Goal: Task Accomplishment & Management: Manage account settings

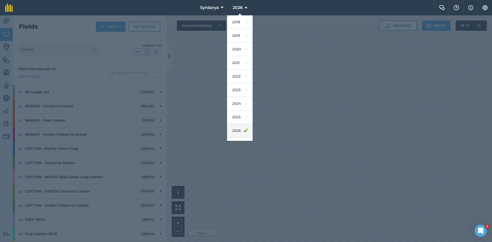
scroll to position [10, 0]
click at [236, 106] on link "2025" at bounding box center [240, 107] width 26 height 14
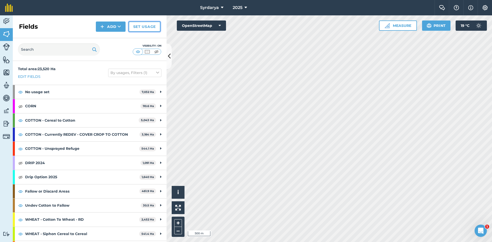
click at [144, 26] on link "Set usage" at bounding box center [145, 27] width 32 height 10
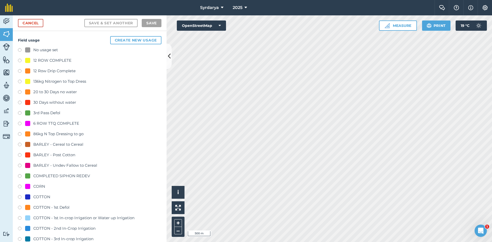
click at [19, 50] on label at bounding box center [21, 50] width 7 height 5
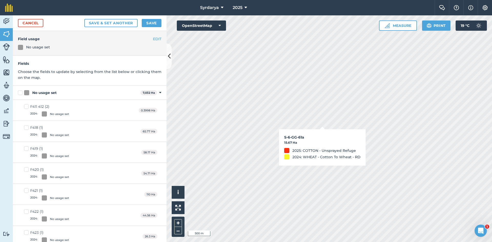
checkbox input "true"
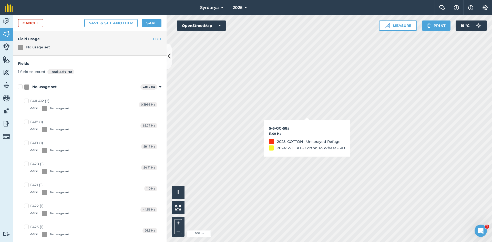
checkbox input "true"
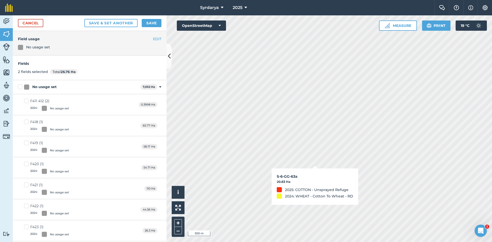
checkbox input "true"
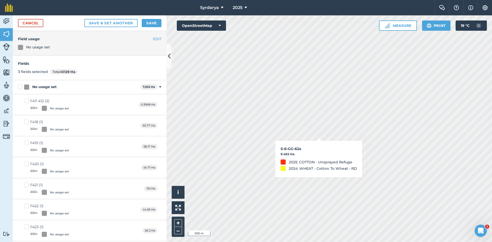
checkbox input "true"
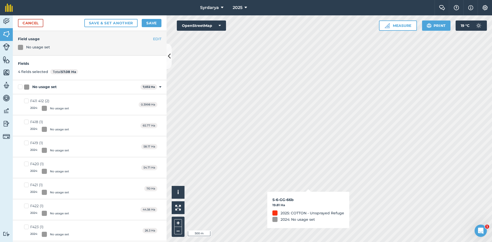
checkbox input "true"
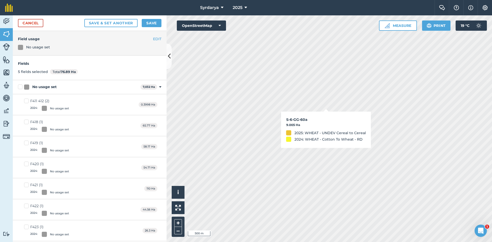
checkbox input "true"
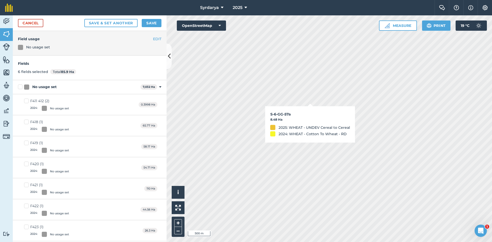
checkbox input "true"
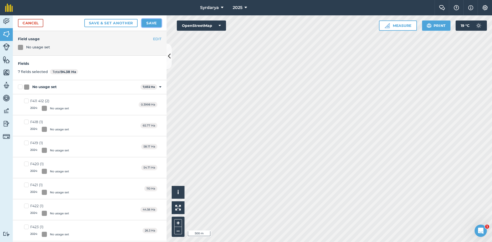
click at [154, 23] on button "Save" at bounding box center [152, 23] width 20 height 8
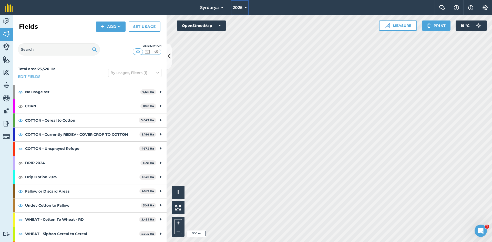
click at [238, 9] on span "2025" at bounding box center [237, 8] width 10 height 6
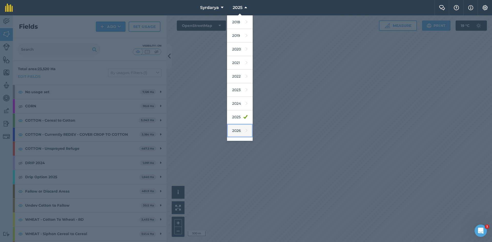
click at [239, 130] on link "2026" at bounding box center [240, 131] width 26 height 14
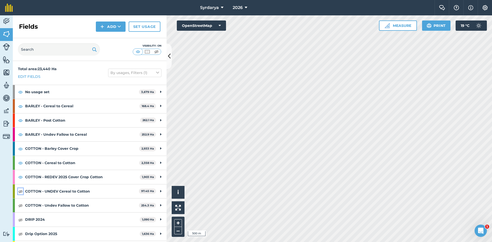
click at [20, 191] on img at bounding box center [20, 191] width 5 height 6
click at [20, 204] on img at bounding box center [20, 205] width 5 height 6
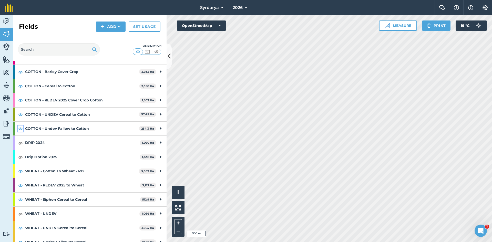
scroll to position [84, 0]
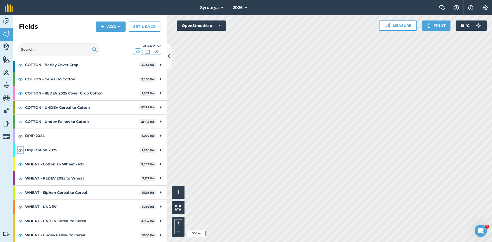
click at [19, 151] on img at bounding box center [20, 150] width 5 height 6
click at [21, 133] on img at bounding box center [20, 136] width 5 height 6
click at [21, 209] on img at bounding box center [20, 207] width 5 height 6
click at [238, 4] on button "2026" at bounding box center [239, 7] width 19 height 15
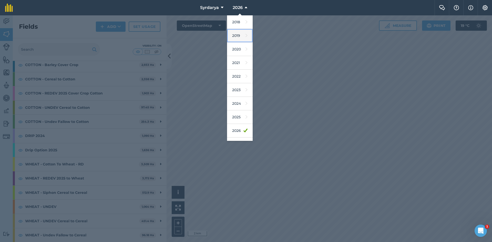
click at [234, 33] on link "2019" at bounding box center [240, 36] width 26 height 14
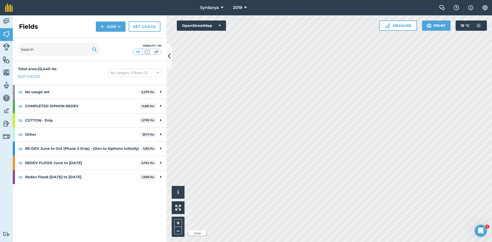
scroll to position [0, 0]
click at [239, 8] on span "2019" at bounding box center [237, 8] width 9 height 6
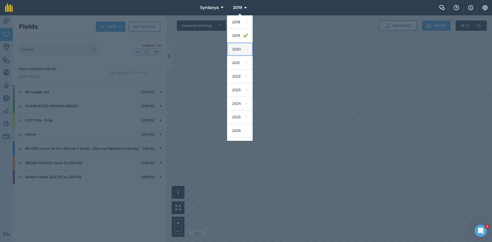
click at [239, 48] on link "2020" at bounding box center [240, 49] width 26 height 14
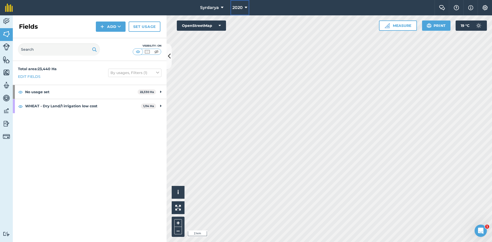
click at [239, 9] on span "2020" at bounding box center [237, 8] width 10 height 6
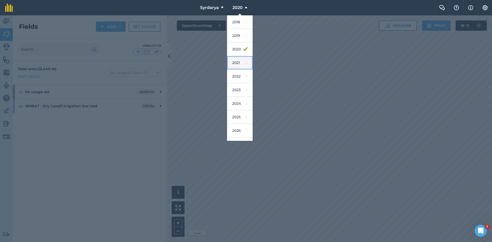
click at [238, 61] on link "2021" at bounding box center [240, 63] width 26 height 14
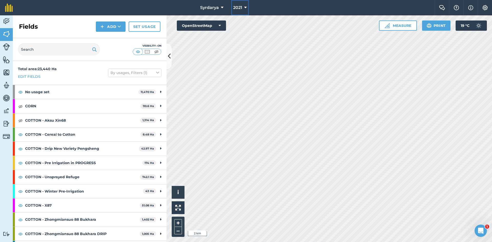
click at [237, 6] on span "2021" at bounding box center [237, 8] width 9 height 6
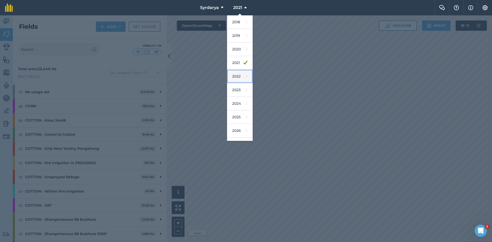
click at [237, 77] on link "2022" at bounding box center [240, 77] width 26 height 14
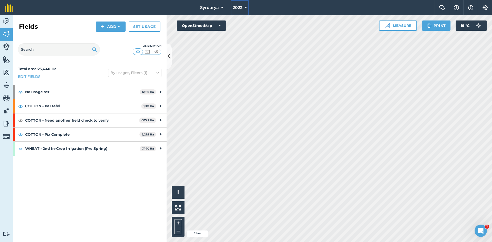
click at [238, 9] on span "2022" at bounding box center [237, 8] width 10 height 6
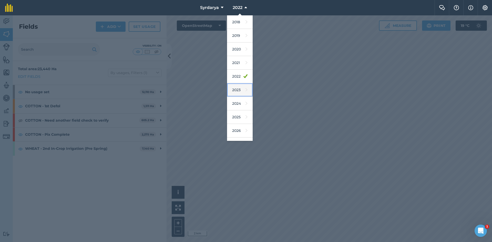
click at [238, 88] on link "2023" at bounding box center [240, 90] width 26 height 14
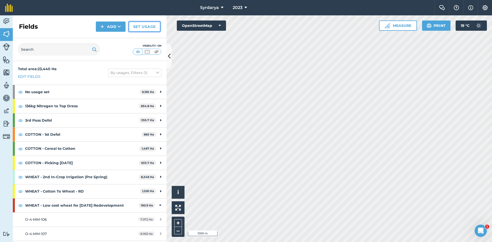
click at [142, 26] on link "Set usage" at bounding box center [145, 27] width 32 height 10
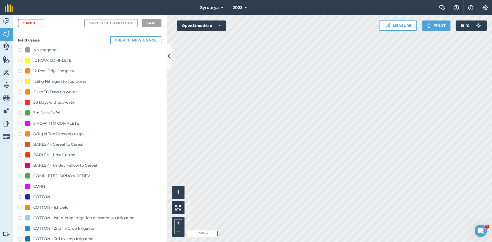
click at [19, 51] on label at bounding box center [21, 50] width 7 height 5
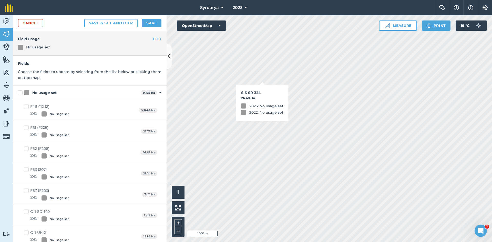
checkbox input "true"
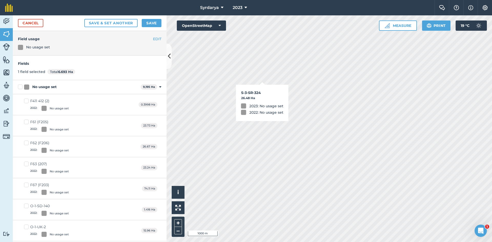
checkbox input "true"
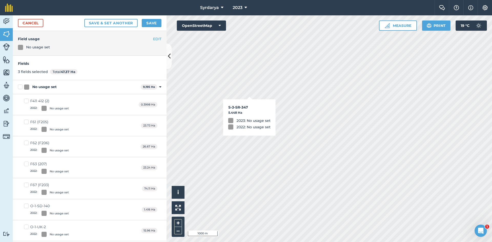
checkbox input "true"
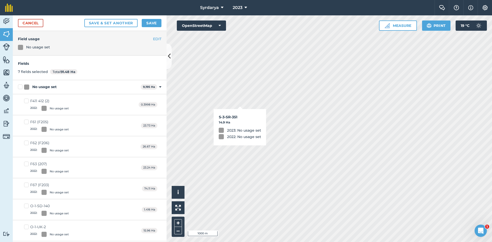
checkbox input "true"
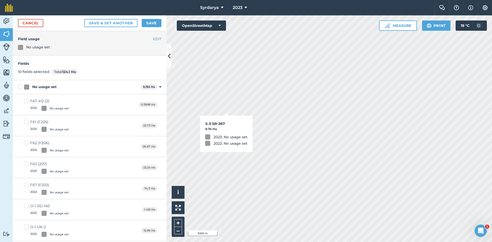
checkbox input "true"
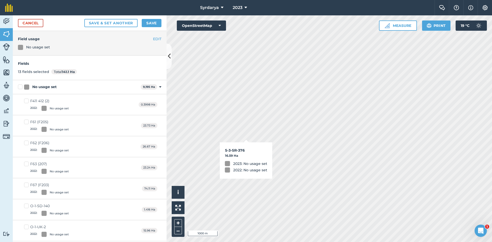
checkbox input "true"
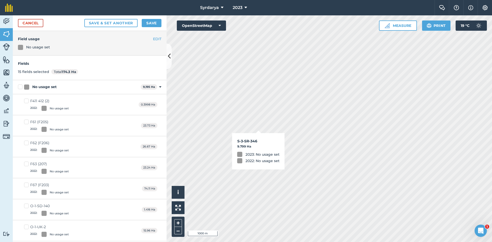
checkbox input "true"
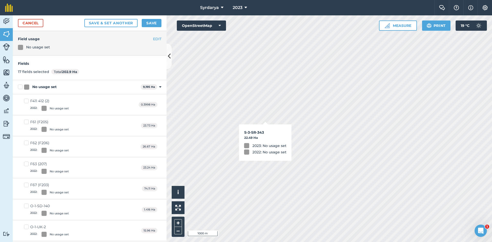
checkbox input "true"
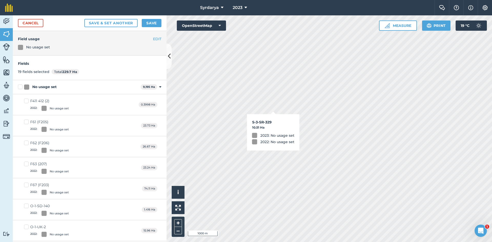
checkbox input "true"
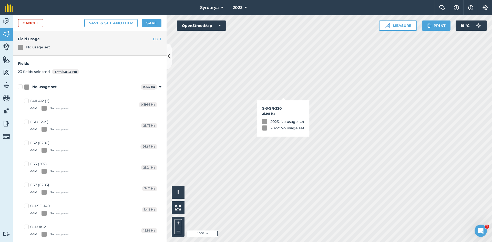
checkbox input "true"
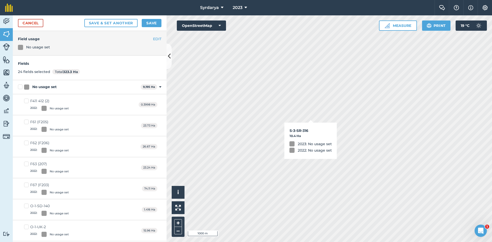
checkbox input "true"
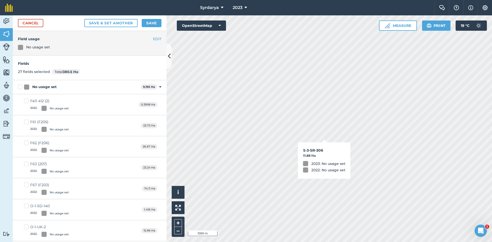
checkbox input "true"
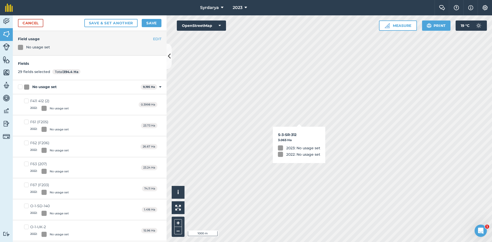
checkbox input "true"
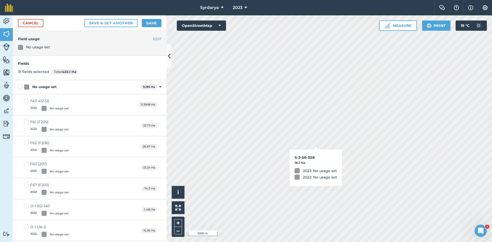
checkbox input "true"
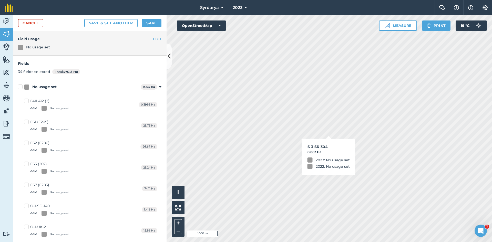
checkbox input "true"
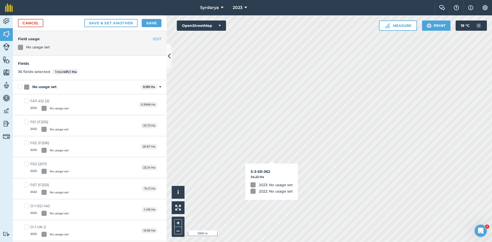
checkbox input "true"
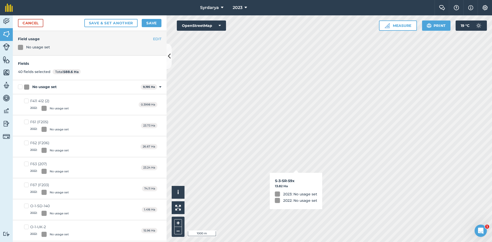
checkbox input "true"
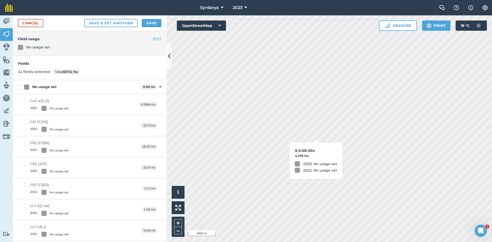
checkbox input "true"
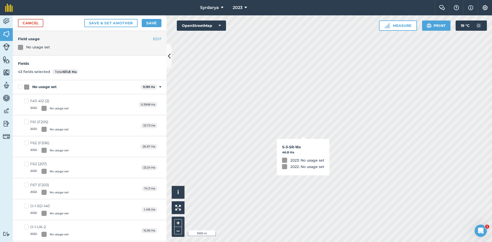
checkbox input "true"
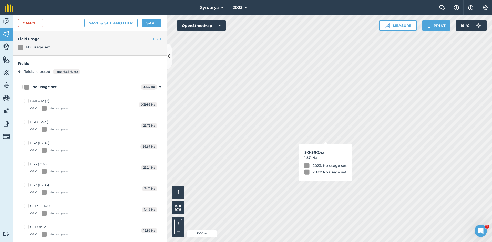
checkbox input "true"
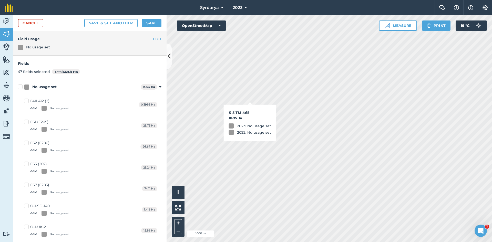
checkbox input "true"
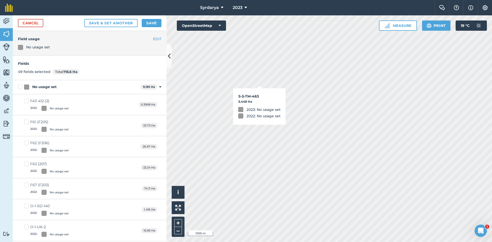
checkbox input "true"
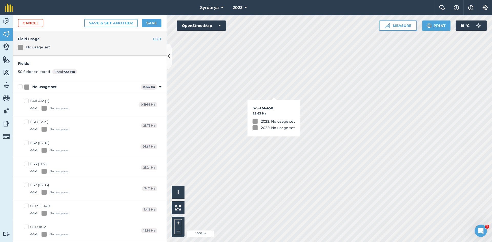
checkbox input "true"
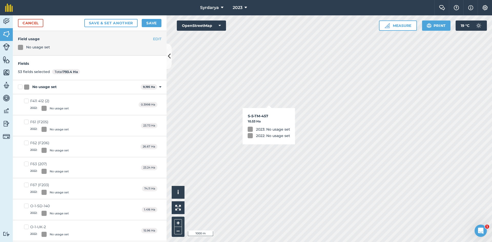
checkbox input "true"
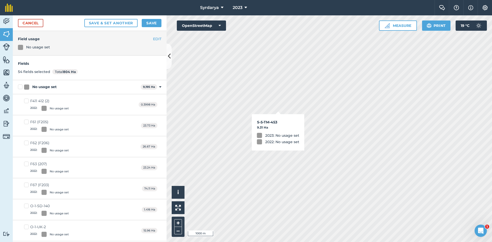
checkbox input "true"
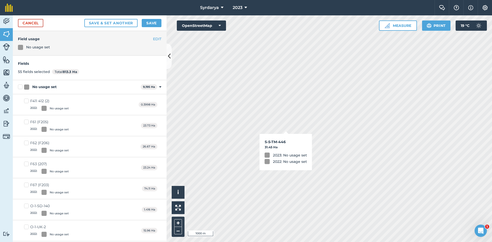
checkbox input "true"
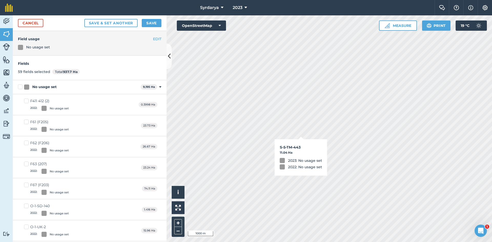
checkbox input "true"
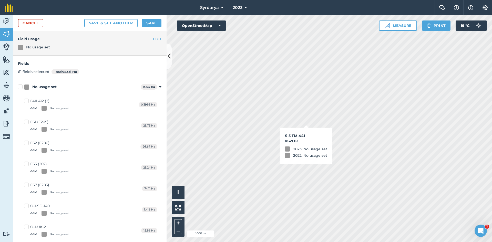
checkbox input "true"
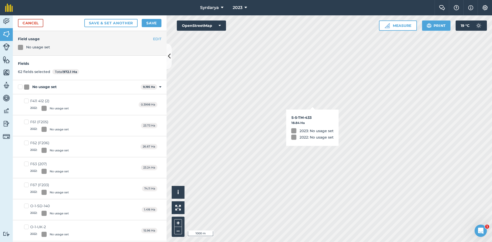
checkbox input "true"
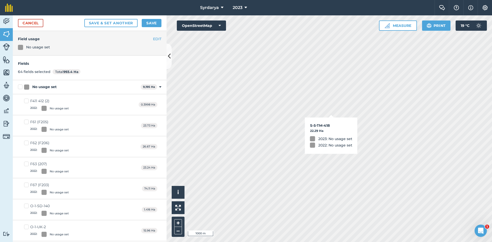
checkbox input "true"
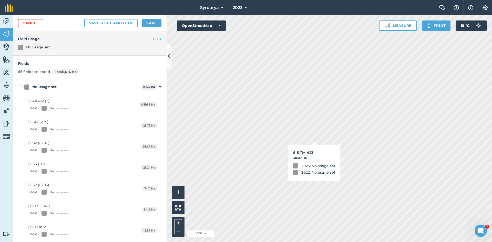
checkbox input "true"
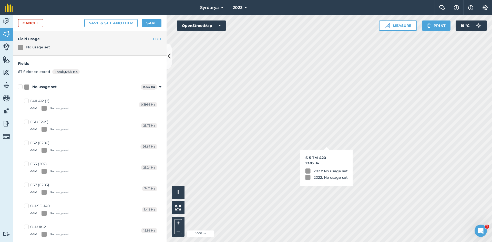
checkbox input "true"
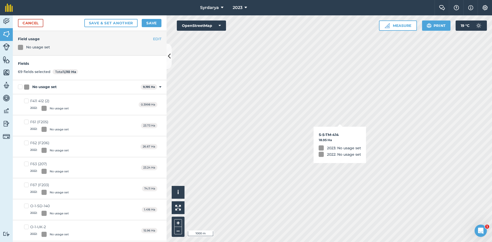
checkbox input "true"
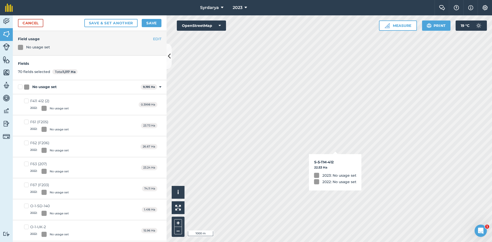
checkbox input "true"
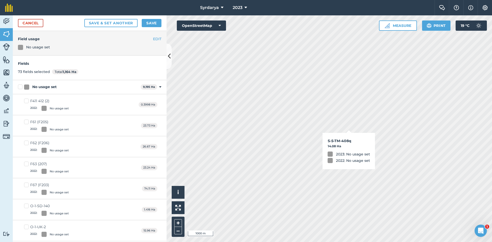
checkbox input "true"
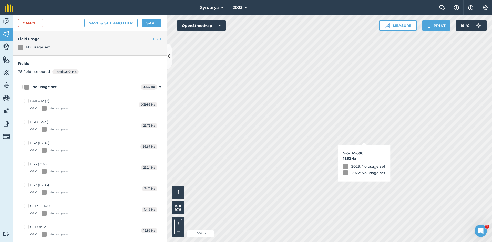
checkbox input "true"
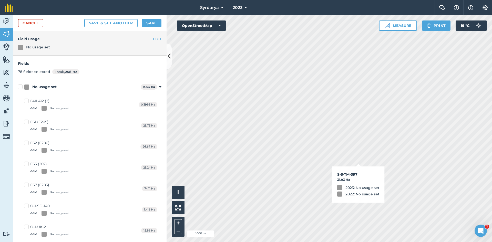
checkbox input "true"
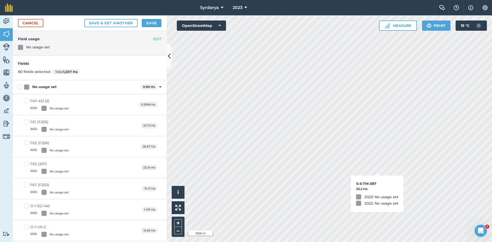
checkbox input "true"
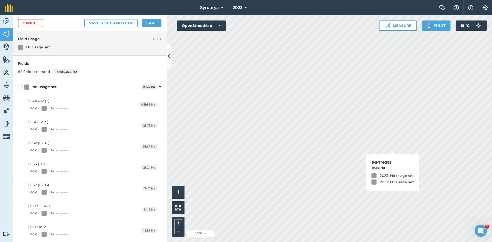
checkbox input "true"
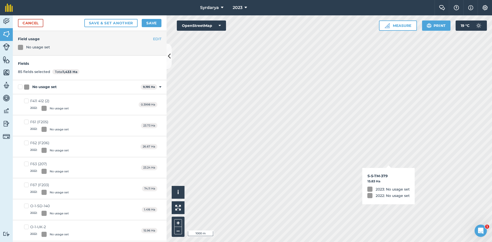
checkbox input "true"
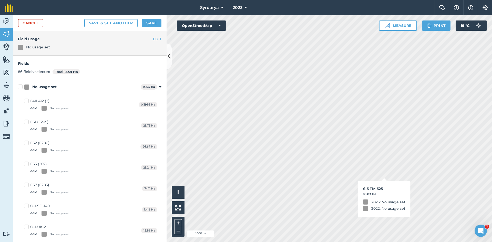
checkbox input "true"
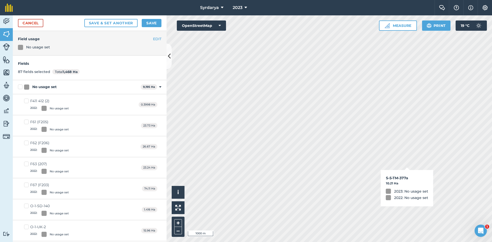
checkbox input "true"
click at [246, 8] on icon at bounding box center [245, 8] width 3 height 6
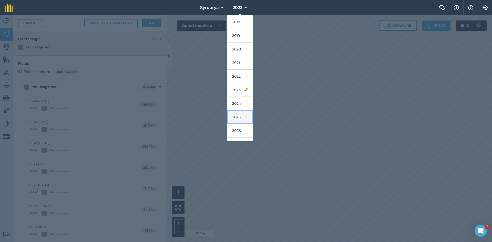
click at [237, 115] on link "2025" at bounding box center [240, 117] width 26 height 14
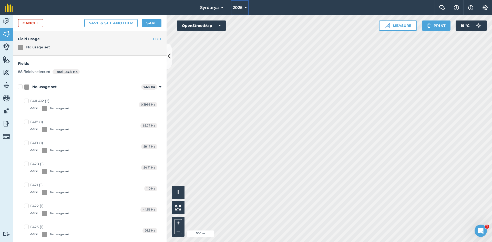
click at [246, 9] on icon at bounding box center [245, 8] width 3 height 6
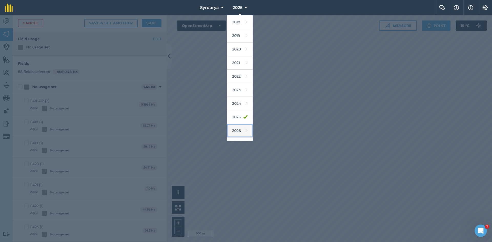
click at [236, 129] on link "2026" at bounding box center [240, 131] width 26 height 14
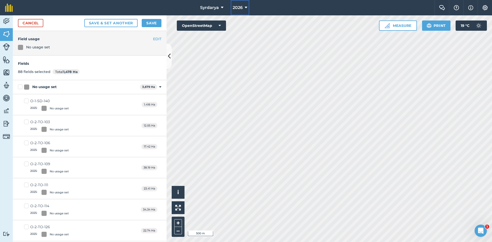
click at [243, 6] on button "2026" at bounding box center [239, 7] width 19 height 15
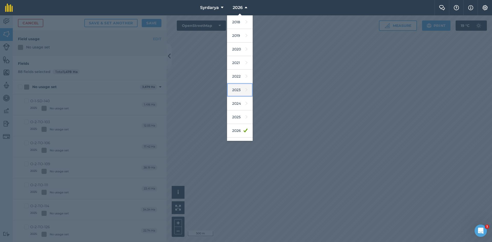
click at [235, 90] on link "2023" at bounding box center [240, 90] width 26 height 14
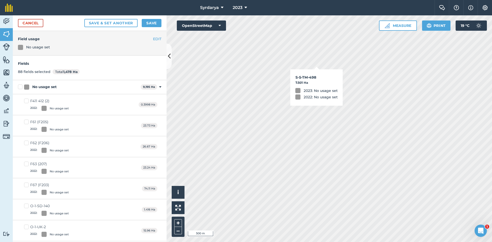
checkbox input "true"
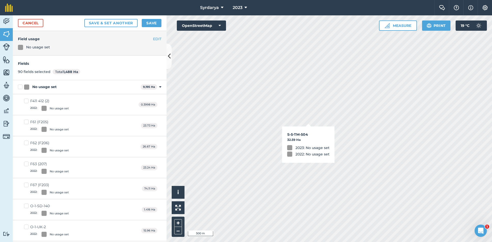
checkbox input "true"
click at [244, 8] on icon at bounding box center [245, 8] width 3 height 6
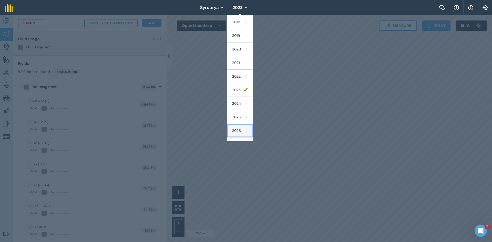
click at [237, 130] on link "2026" at bounding box center [240, 131] width 26 height 14
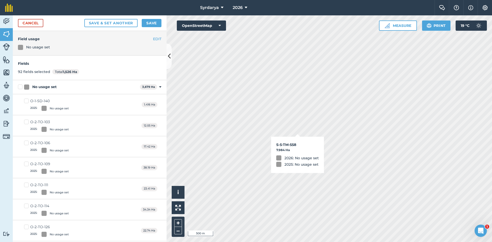
checkbox input "true"
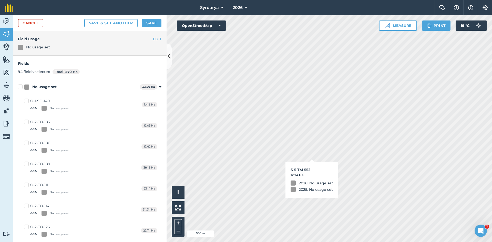
checkbox input "true"
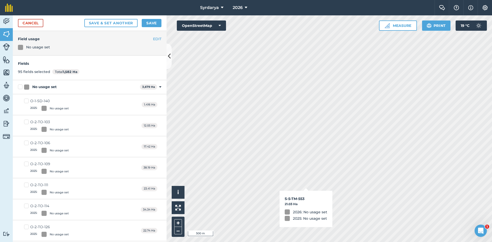
checkbox input "true"
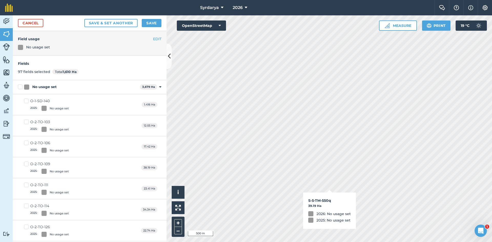
checkbox input "true"
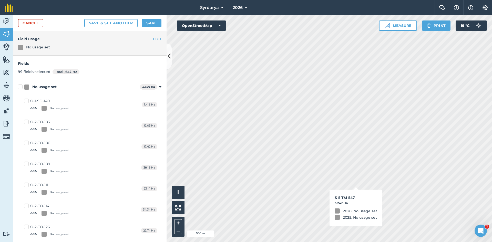
checkbox input "true"
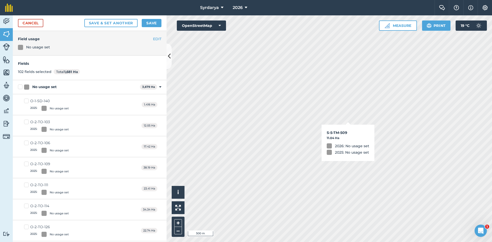
checkbox input "true"
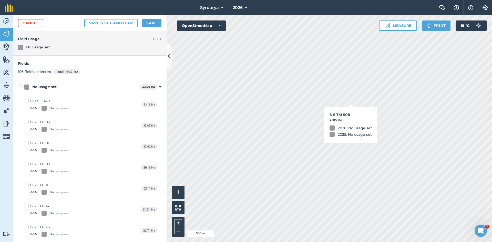
checkbox input "true"
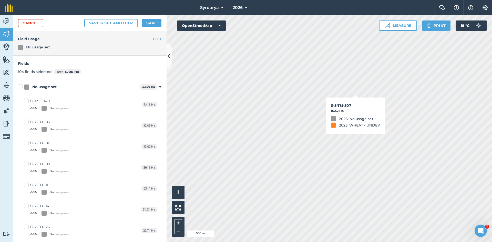
checkbox input "true"
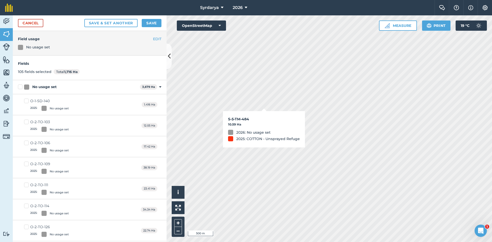
checkbox input "true"
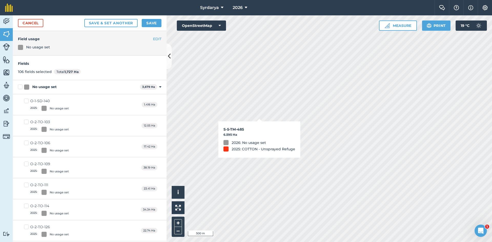
checkbox input "true"
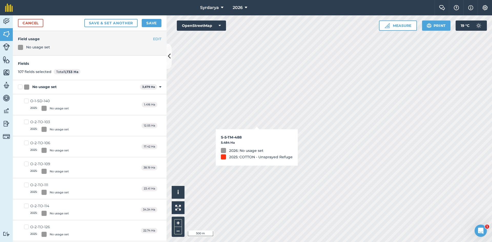
checkbox input "true"
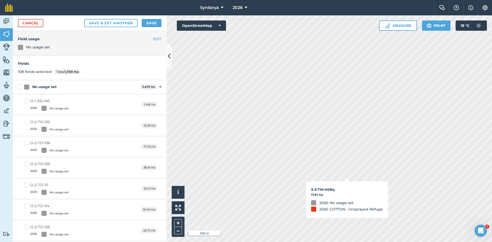
checkbox input "true"
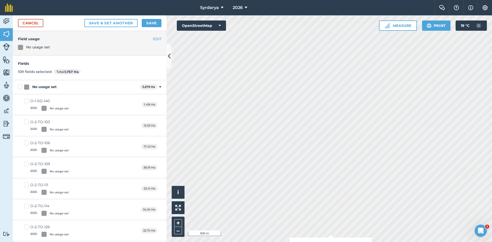
checkbox input "true"
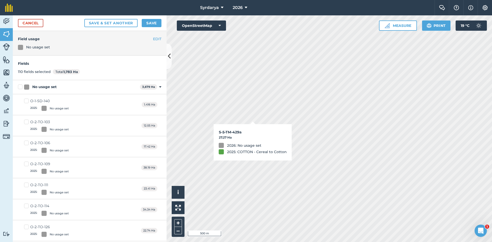
checkbox input "true"
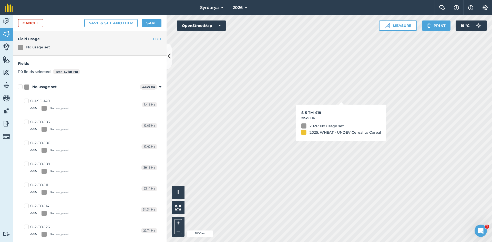
checkbox input "true"
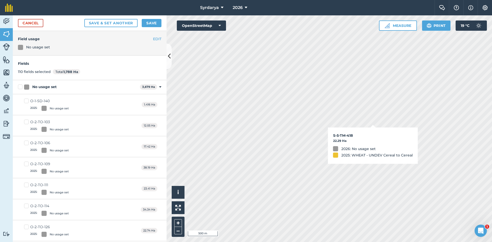
checkbox input "true"
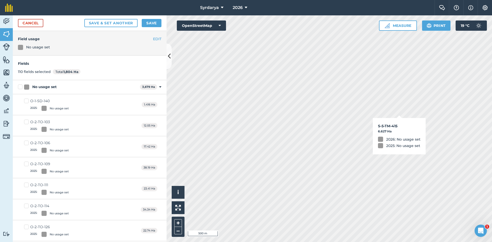
checkbox input "true"
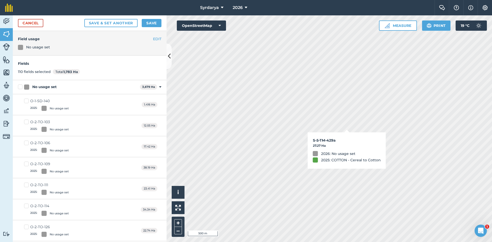
checkbox input "true"
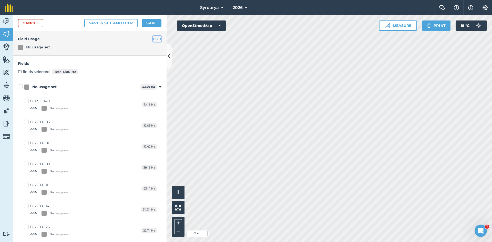
click at [153, 38] on button "EDIT" at bounding box center [157, 39] width 8 height 6
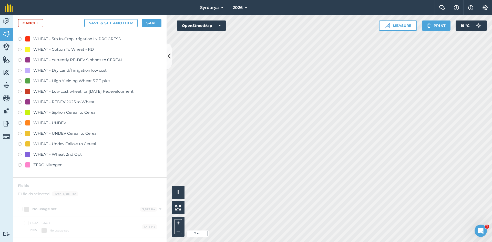
scroll to position [1050, 0]
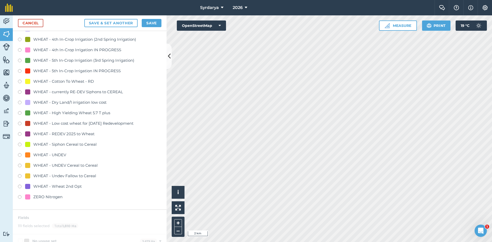
click at [19, 123] on label at bounding box center [21, 124] width 7 height 5
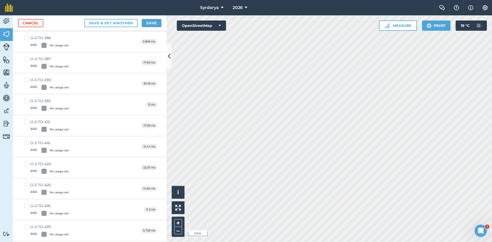
scroll to position [0, 0]
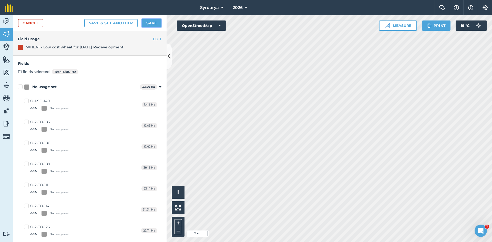
click at [150, 22] on button "Save" at bounding box center [152, 23] width 20 height 8
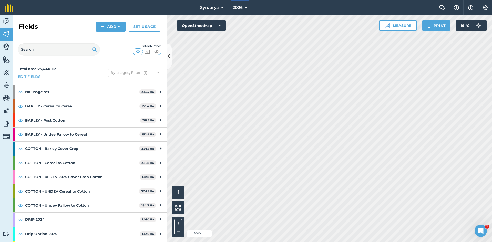
click at [243, 6] on button "2026" at bounding box center [239, 7] width 19 height 15
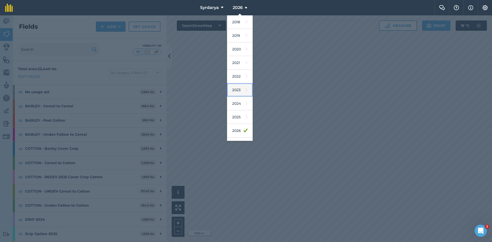
click at [236, 86] on link "2023" at bounding box center [240, 90] width 26 height 14
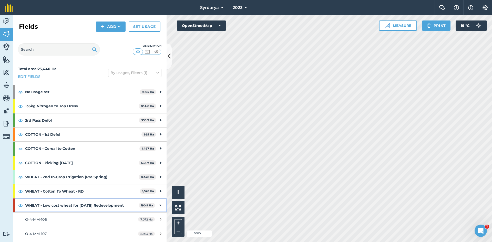
click at [159, 205] on icon at bounding box center [160, 205] width 2 height 6
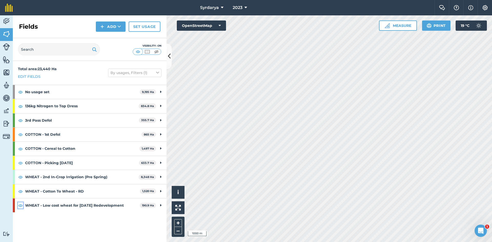
click at [19, 206] on img at bounding box center [20, 205] width 5 height 6
click at [236, 7] on span "2023" at bounding box center [237, 8] width 10 height 6
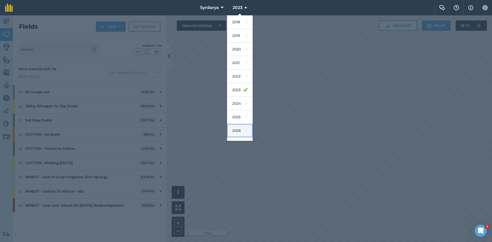
click at [241, 130] on link "2026" at bounding box center [240, 131] width 26 height 14
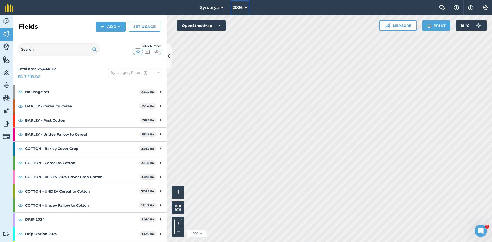
click at [233, 6] on span "2026" at bounding box center [237, 8] width 10 height 6
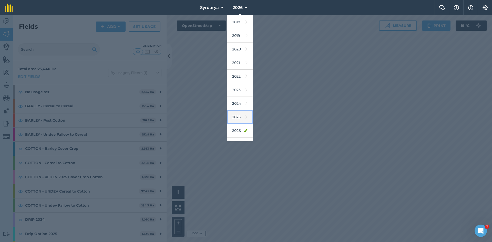
click at [238, 119] on link "2025" at bounding box center [240, 117] width 26 height 14
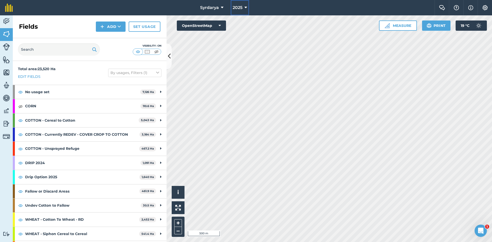
click at [242, 9] on span "2025" at bounding box center [237, 8] width 10 height 6
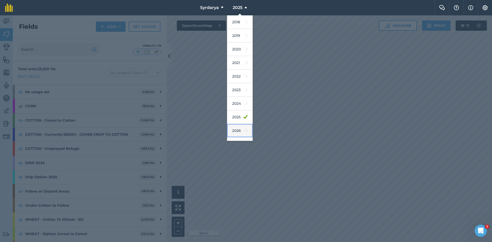
click at [238, 131] on link "2026" at bounding box center [240, 131] width 26 height 14
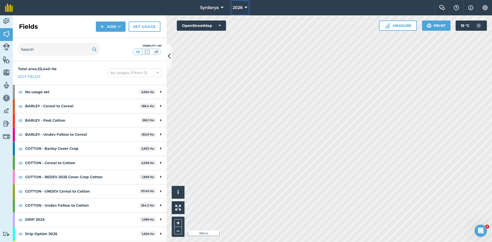
drag, startPoint x: 241, startPoint y: 9, endPoint x: 239, endPoint y: 12, distance: 3.6
click at [241, 9] on span "2026" at bounding box center [237, 8] width 10 height 6
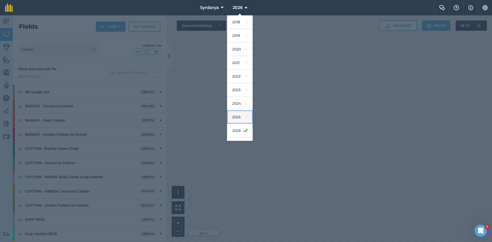
click at [239, 119] on link "2025" at bounding box center [240, 117] width 26 height 14
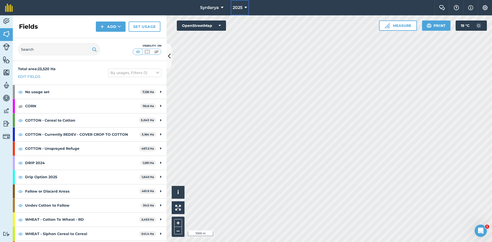
click at [236, 8] on span "2025" at bounding box center [237, 8] width 10 height 6
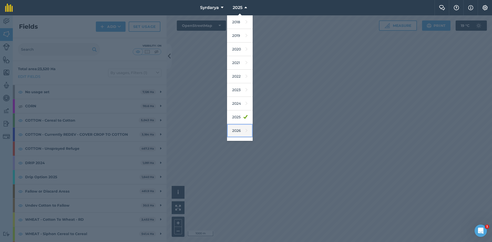
click at [236, 129] on link "2026" at bounding box center [240, 131] width 26 height 14
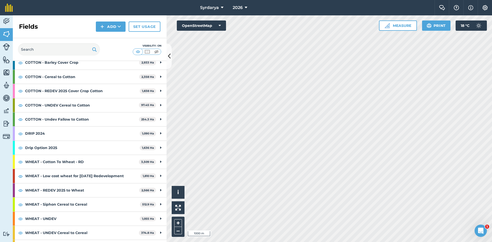
scroll to position [98, 0]
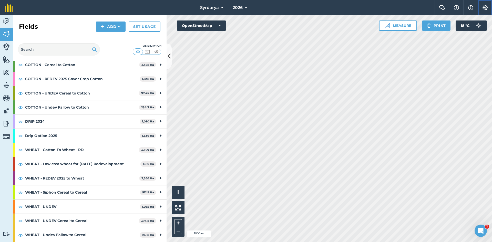
click at [485, 7] on img at bounding box center [485, 7] width 6 height 5
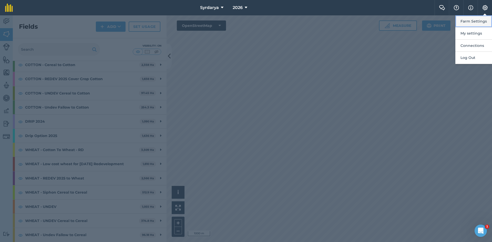
click at [466, 20] on button "Farm Settings" at bounding box center [473, 21] width 37 height 12
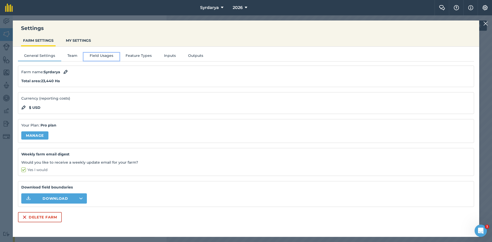
click at [100, 56] on button "Field Usages" at bounding box center [101, 57] width 36 height 8
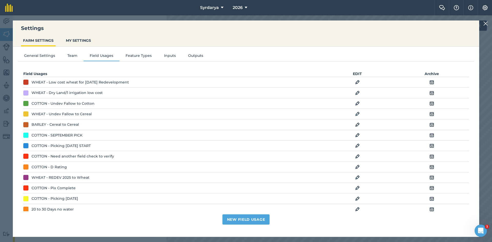
click at [355, 83] on img at bounding box center [357, 82] width 5 height 6
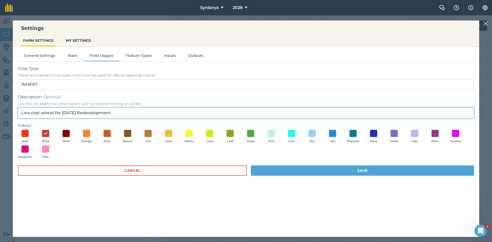
click at [21, 112] on input "Low cost wheat for June 2026 Redevelopment" at bounding box center [246, 113] width 456 height 11
click at [108, 113] on input "Ultra Low cost wheat for June 2026 Redevelopment" at bounding box center [246, 113] width 456 height 11
type input "Ultra Low cost wheat for June 2026 Redevelopment"
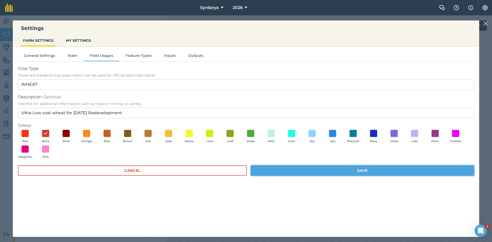
click at [393, 170] on button "Save" at bounding box center [362, 170] width 223 height 10
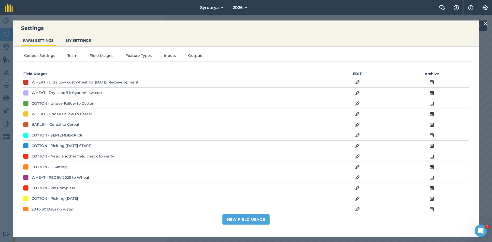
click at [485, 23] on img at bounding box center [485, 23] width 5 height 6
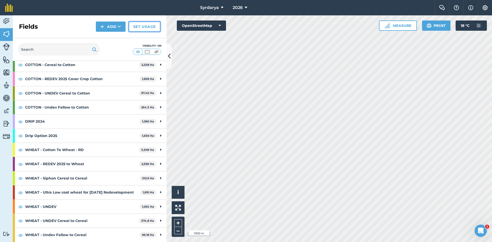
click at [143, 29] on link "Set usage" at bounding box center [145, 27] width 32 height 10
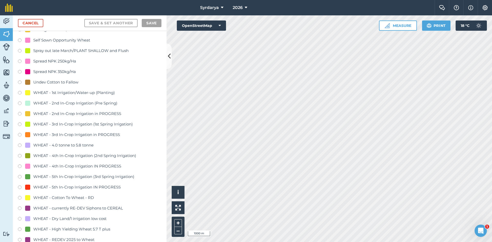
scroll to position [998, 0]
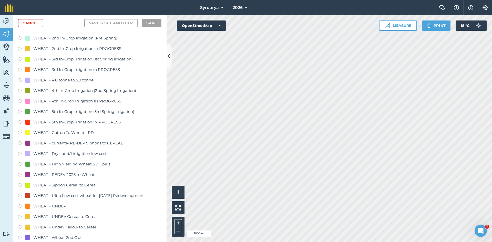
click at [19, 154] on label at bounding box center [21, 154] width 7 height 5
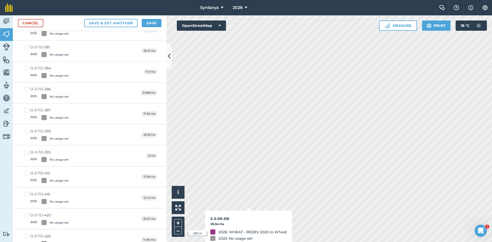
checkbox input "true"
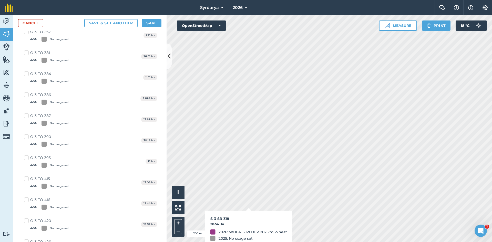
checkbox input "true"
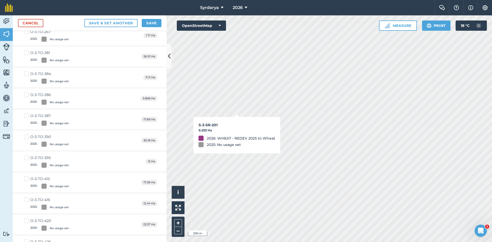
checkbox input "true"
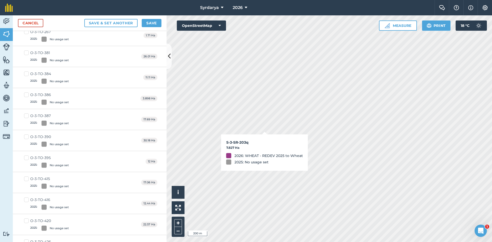
checkbox input "true"
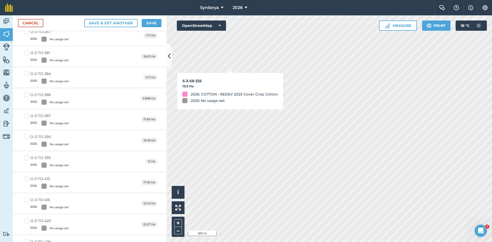
checkbox input "true"
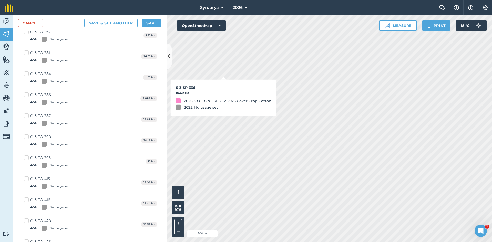
checkbox input "true"
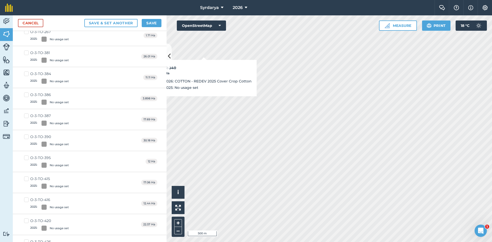
checkbox input "true"
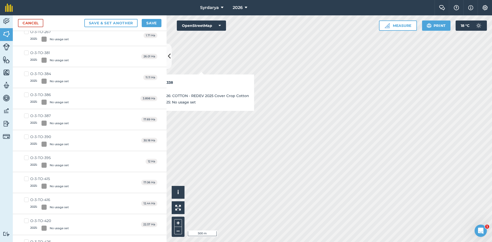
checkbox input "false"
checkbox input "true"
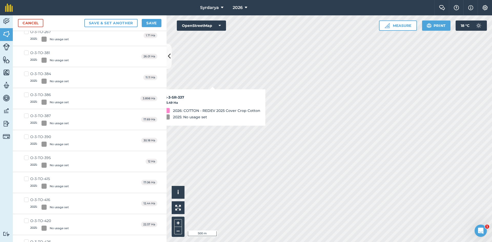
checkbox input "true"
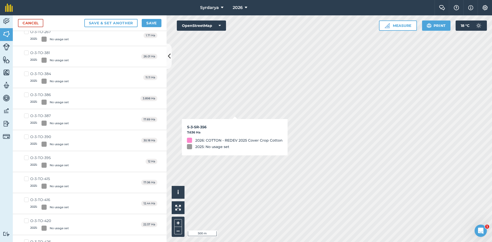
checkbox input "true"
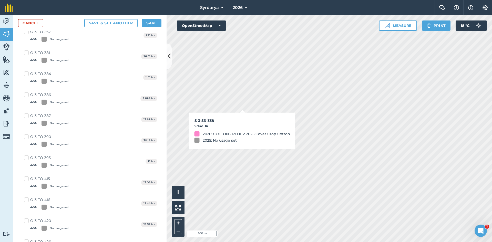
checkbox input "true"
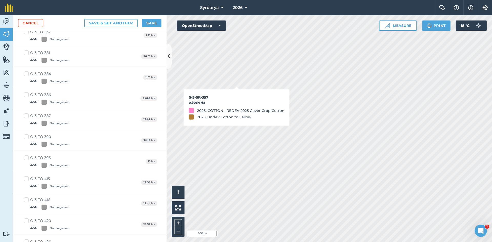
checkbox input "true"
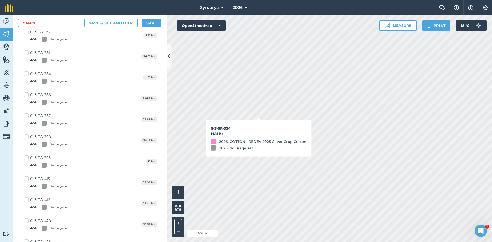
checkbox input "true"
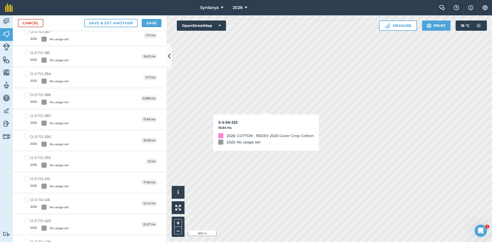
checkbox input "true"
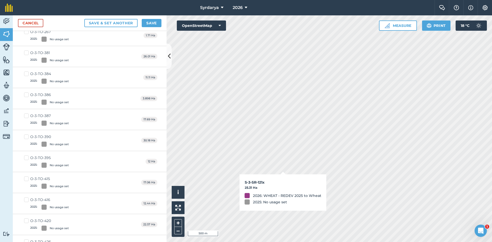
checkbox input "true"
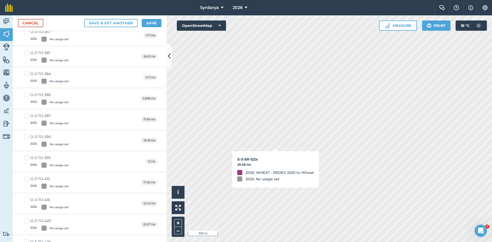
checkbox input "true"
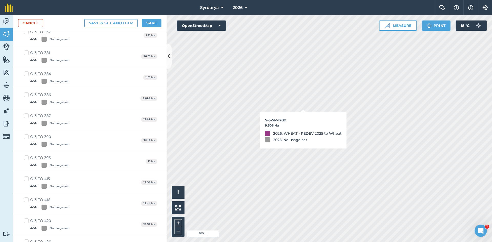
checkbox input "true"
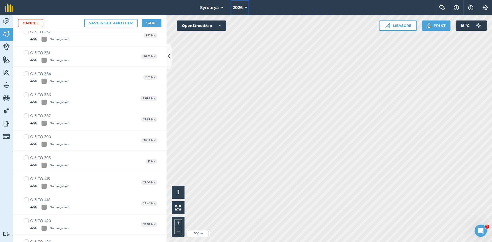
click at [245, 7] on icon at bounding box center [245, 8] width 3 height 6
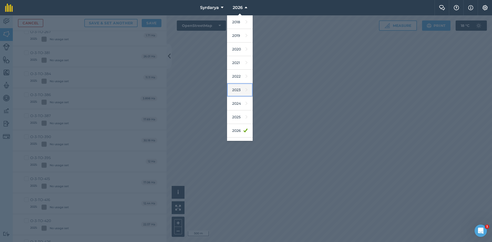
click at [238, 88] on link "2023" at bounding box center [240, 90] width 26 height 14
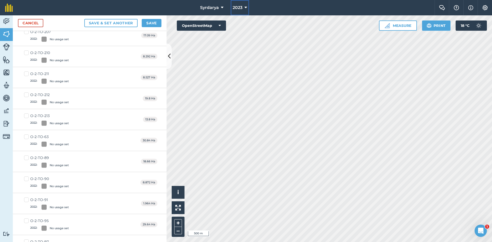
click at [244, 8] on button "2023" at bounding box center [239, 7] width 18 height 15
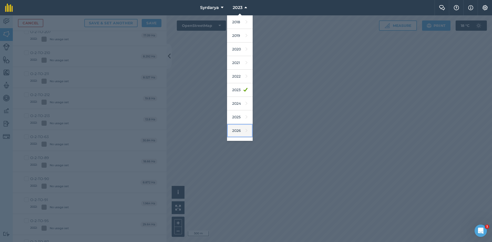
click at [239, 129] on link "2026" at bounding box center [240, 131] width 26 height 14
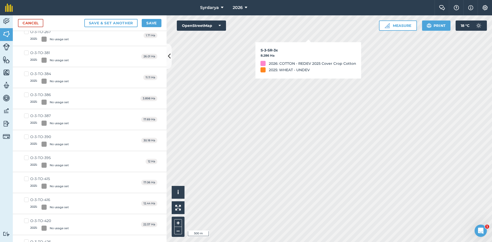
checkbox input "true"
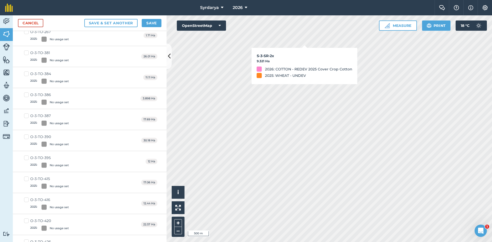
checkbox input "true"
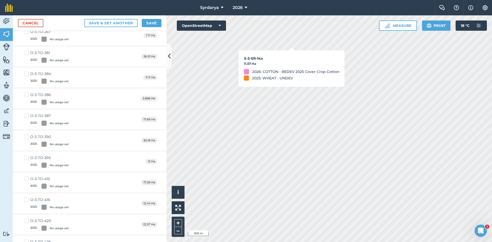
checkbox input "true"
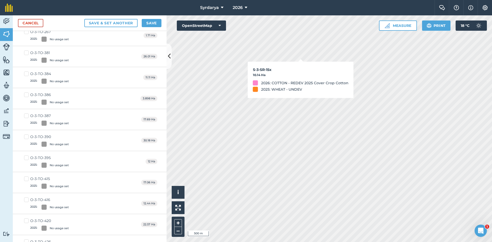
checkbox input "true"
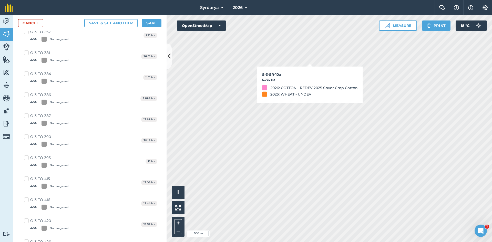
checkbox input "true"
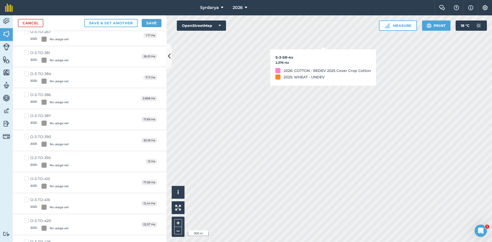
checkbox input "true"
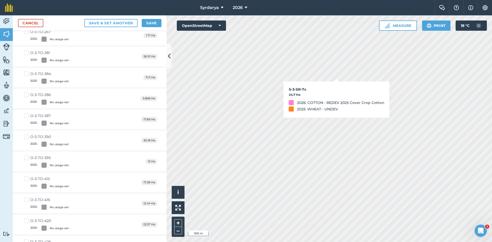
checkbox input "true"
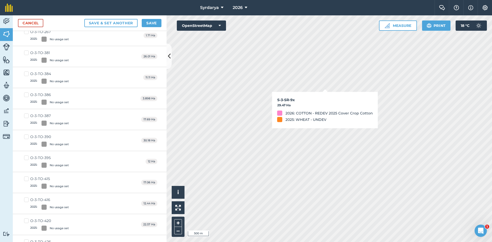
checkbox input "true"
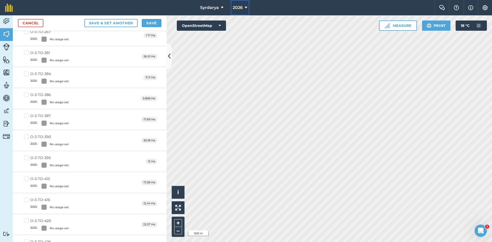
click at [238, 8] on span "2026" at bounding box center [237, 8] width 10 height 6
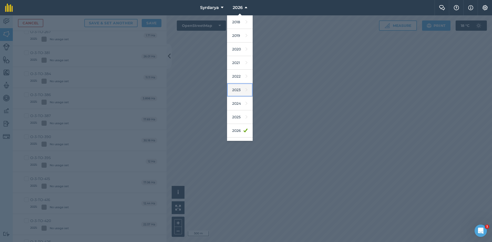
click at [239, 92] on link "2023" at bounding box center [240, 90] width 26 height 14
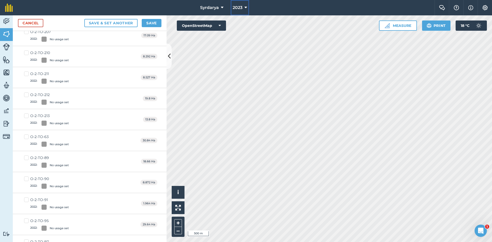
click at [241, 7] on span "2023" at bounding box center [237, 8] width 10 height 6
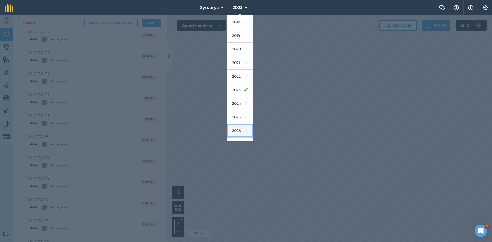
click at [236, 132] on link "2026" at bounding box center [240, 131] width 26 height 14
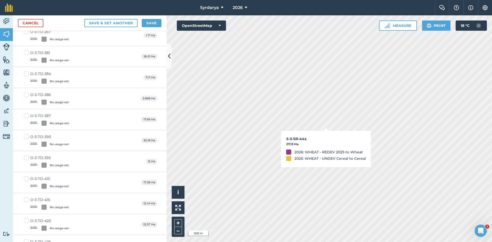
checkbox input "true"
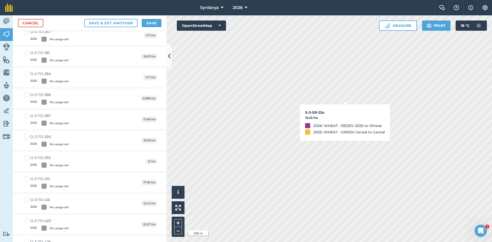
checkbox input "true"
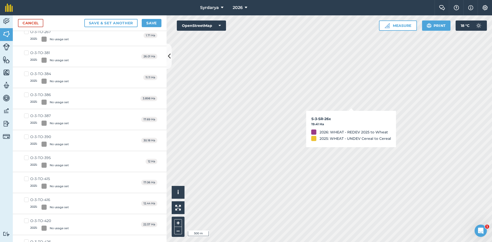
checkbox input "true"
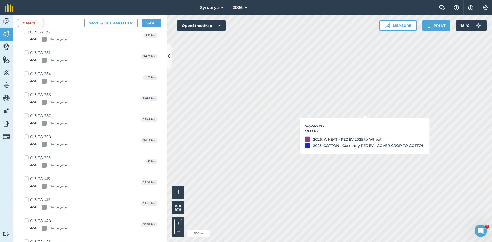
checkbox input "true"
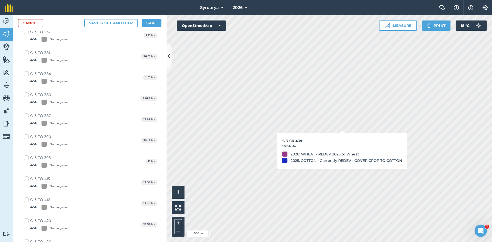
checkbox input "true"
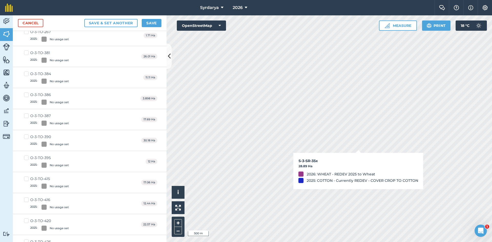
checkbox input "true"
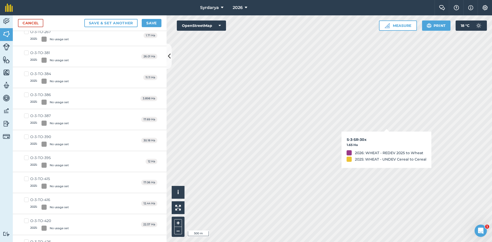
checkbox input "true"
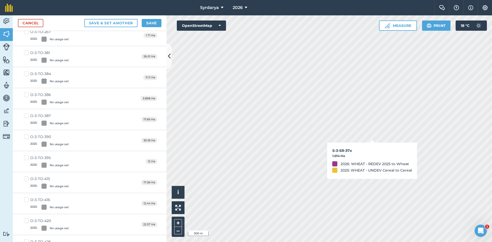
checkbox input "true"
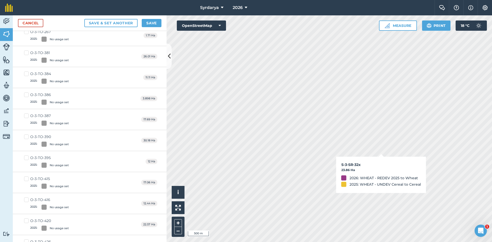
checkbox input "true"
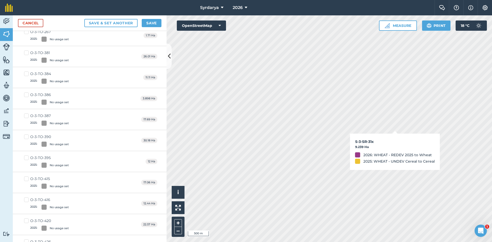
checkbox input "true"
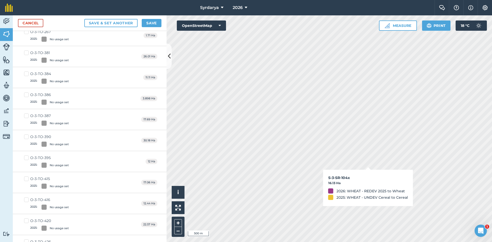
checkbox input "true"
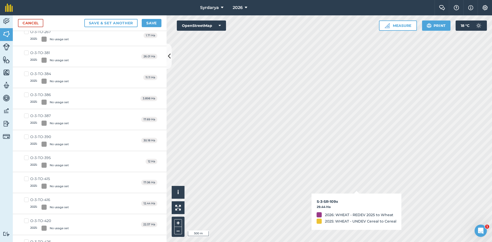
checkbox input "true"
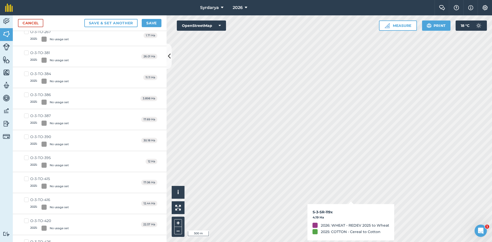
checkbox input "true"
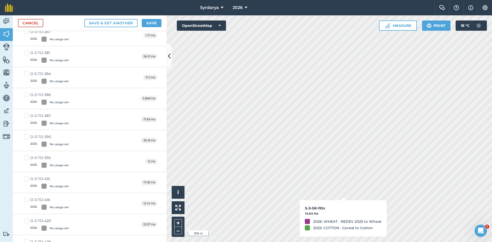
checkbox input "true"
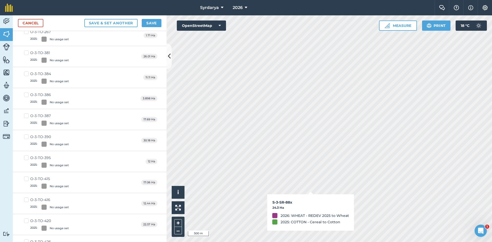
checkbox input "true"
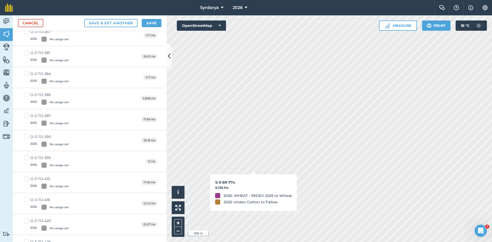
checkbox input "true"
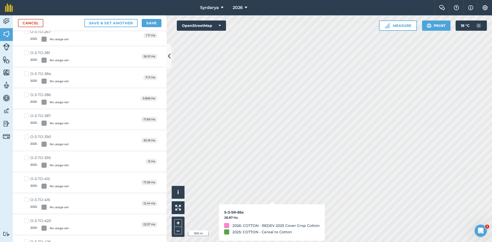
checkbox input "true"
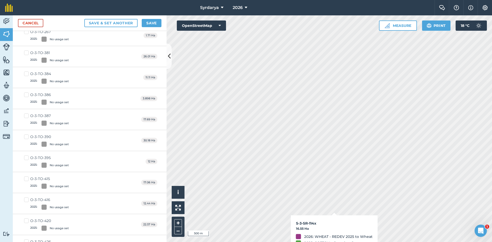
checkbox input "true"
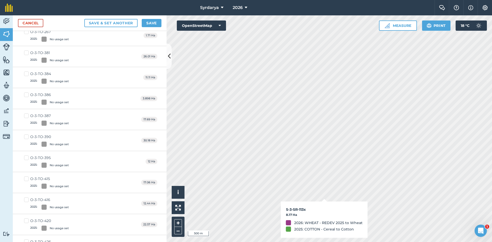
checkbox input "true"
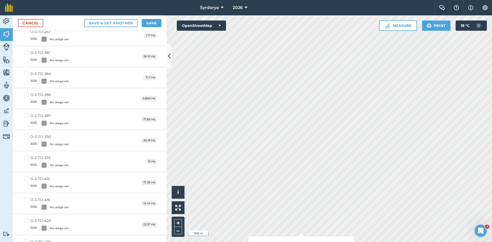
checkbox input "true"
click at [233, 6] on span "2026" at bounding box center [237, 8] width 10 height 6
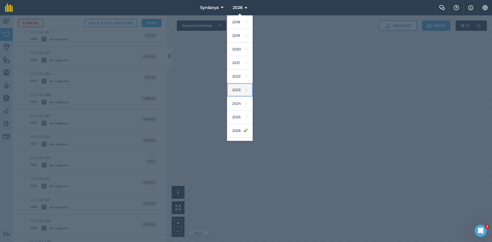
click at [238, 87] on link "2023" at bounding box center [240, 90] width 26 height 14
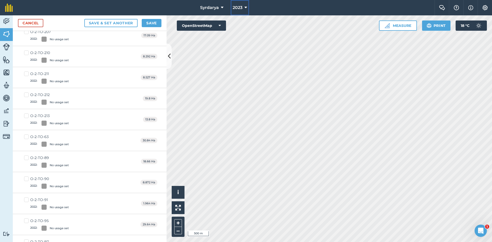
click at [241, 6] on span "2023" at bounding box center [237, 8] width 10 height 6
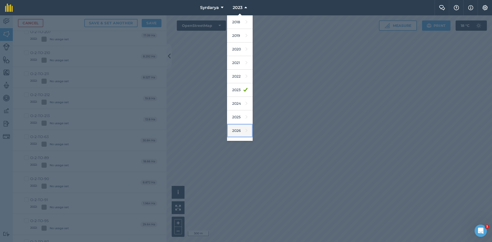
click at [237, 130] on link "2026" at bounding box center [240, 131] width 26 height 14
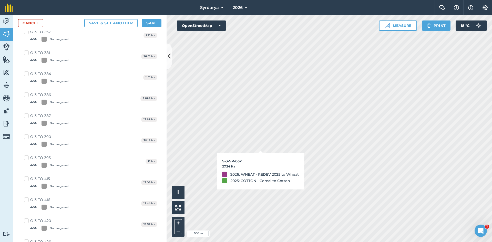
checkbox input "true"
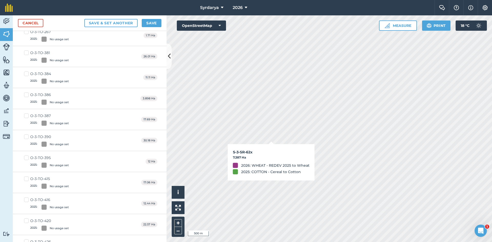
checkbox input "true"
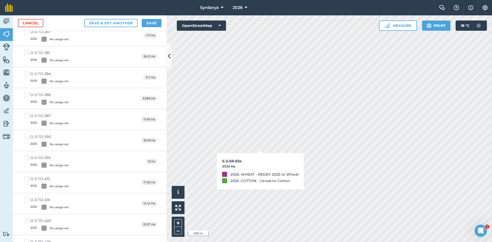
checkbox input "true"
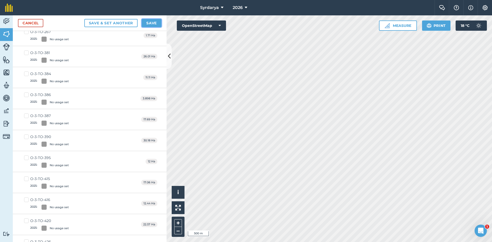
click at [155, 23] on button "Save" at bounding box center [152, 23] width 20 height 8
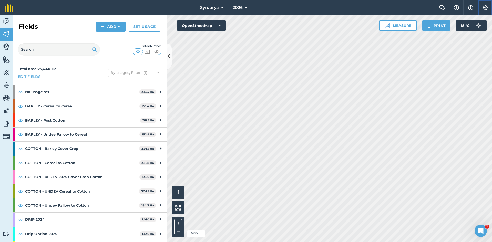
click at [486, 7] on img at bounding box center [485, 7] width 6 height 5
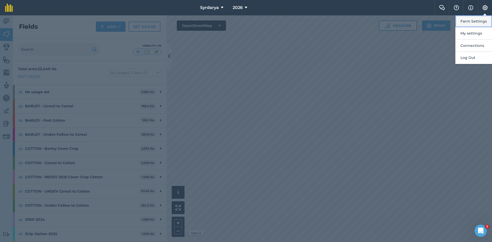
click at [472, 21] on button "Farm Settings" at bounding box center [473, 21] width 37 height 12
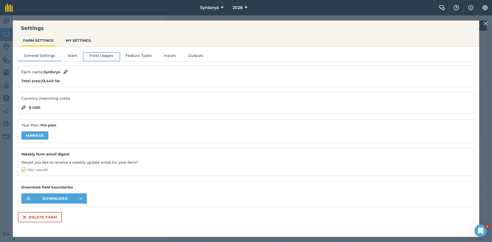
click at [98, 54] on button "Field Usages" at bounding box center [101, 57] width 36 height 8
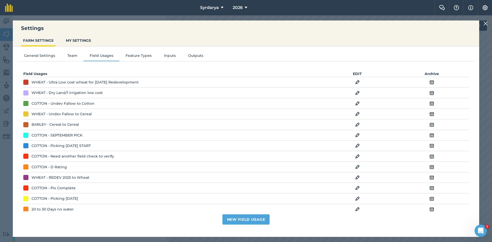
click at [357, 92] on td "EDIT" at bounding box center [357, 93] width 74 height 10
click at [356, 92] on img at bounding box center [357, 93] width 5 height 6
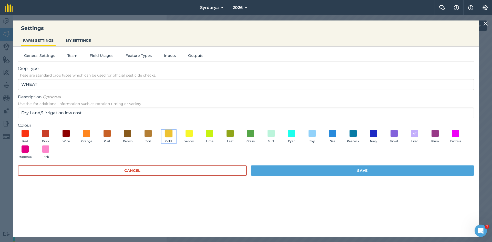
click at [168, 133] on span at bounding box center [169, 133] width 8 height 8
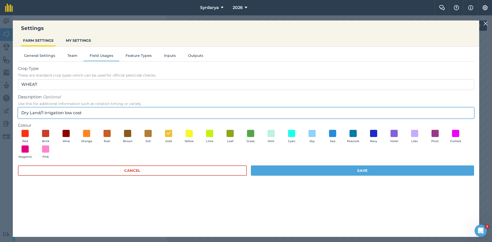
click at [59, 112] on input "Dry Land/1 irrigation low cost" at bounding box center [246, 113] width 456 height 11
click at [50, 112] on input "Dry Land/1 irrigation low cost" at bounding box center [246, 113] width 456 height 11
click at [44, 112] on input "Dry Land/1 irrigation low cost" at bounding box center [246, 113] width 456 height 11
click at [22, 112] on input "irrigation low cost" at bounding box center [246, 113] width 456 height 11
click at [62, 113] on input "Irrigation low cost" at bounding box center [246, 113] width 456 height 11
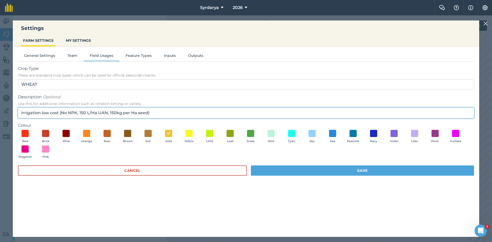
click at [21, 113] on input "Irrigation low cost (No NPK, 150 L/Ha UAN, 150kg per Ha seed)" at bounding box center [246, 113] width 456 height 11
type input "2 Irrigation low cost (No NPK, 150 L/Ha UAN, 150kg per Ha seed)"
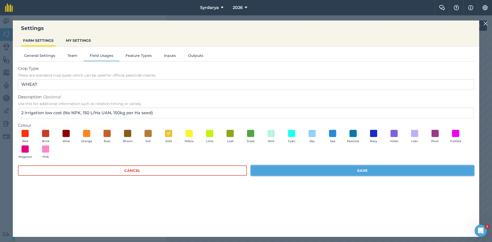
click at [377, 169] on button "Save" at bounding box center [362, 170] width 223 height 10
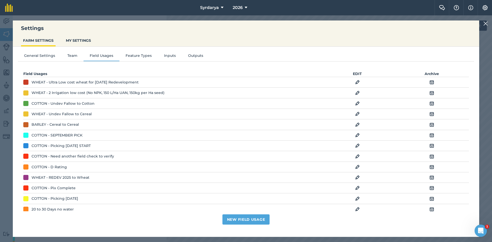
click at [355, 82] on img at bounding box center [357, 82] width 5 height 6
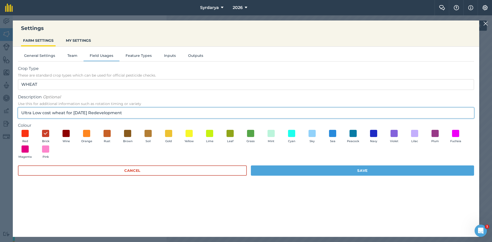
drag, startPoint x: 20, startPoint y: 112, endPoint x: 51, endPoint y: 113, distance: 30.2
click at [51, 113] on input "Ultra Low cost wheat for June 2026 Redevelopment" at bounding box center [246, 113] width 456 height 11
type input "Dryland wheat for June 2026 Redevelopment"
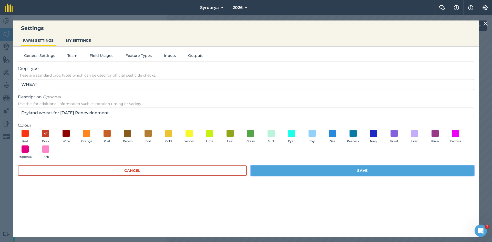
click at [358, 171] on button "Save" at bounding box center [362, 170] width 223 height 10
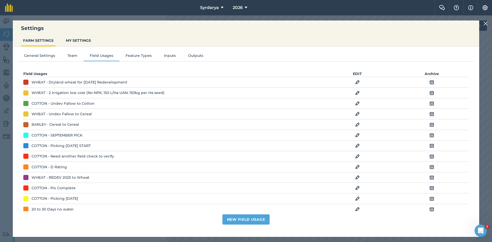
click at [485, 23] on img at bounding box center [485, 23] width 5 height 6
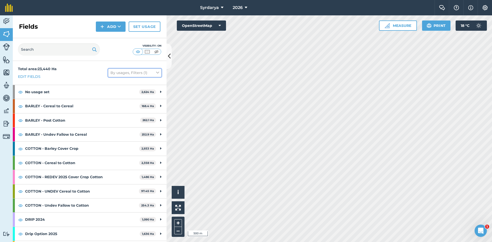
drag, startPoint x: 154, startPoint y: 70, endPoint x: 153, endPoint y: 76, distance: 6.0
click at [156, 71] on icon at bounding box center [157, 73] width 3 height 6
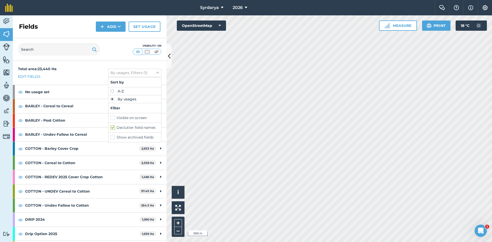
click at [110, 115] on label "Visible on screen" at bounding box center [134, 117] width 49 height 5
click at [110, 115] on input "Visible on screen" at bounding box center [111, 116] width 3 height 3
checkbox input "true"
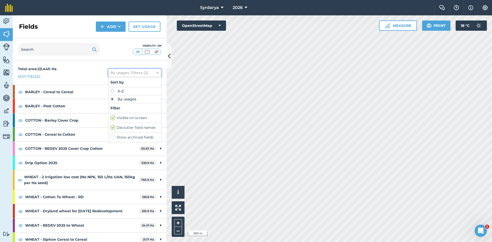
click at [156, 71] on icon at bounding box center [157, 73] width 3 height 6
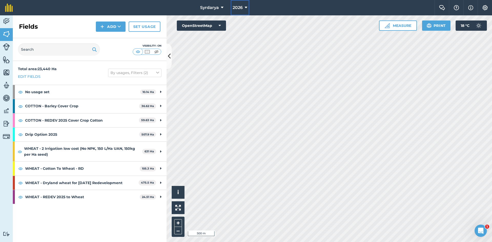
click at [235, 6] on span "2026" at bounding box center [237, 8] width 10 height 6
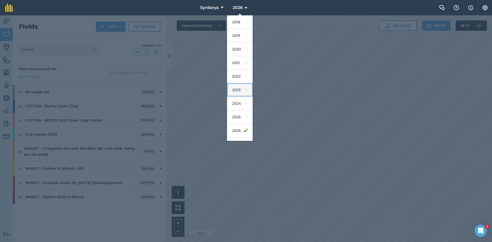
click at [238, 91] on link "2023" at bounding box center [240, 90] width 26 height 14
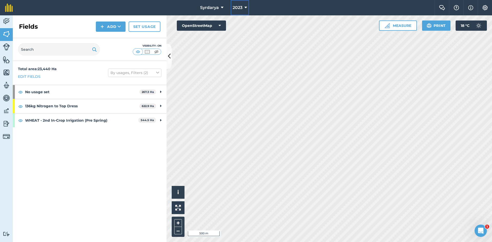
click at [236, 4] on button "2023" at bounding box center [239, 7] width 18 height 15
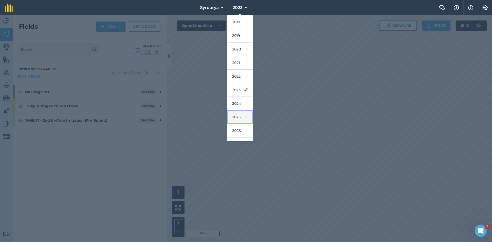
click at [239, 116] on link "2025" at bounding box center [240, 117] width 26 height 14
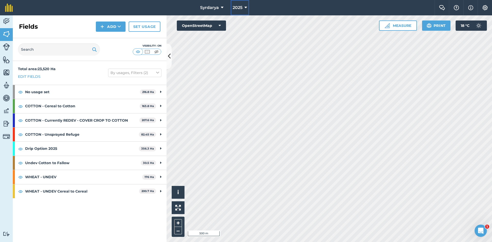
click at [241, 6] on span "2025" at bounding box center [237, 8] width 10 height 6
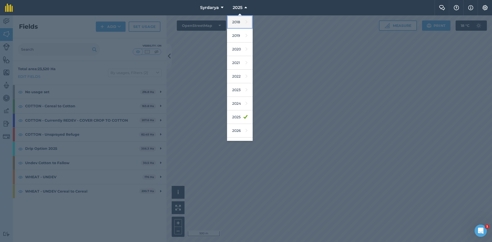
click at [234, 22] on link "2018" at bounding box center [240, 22] width 26 height 14
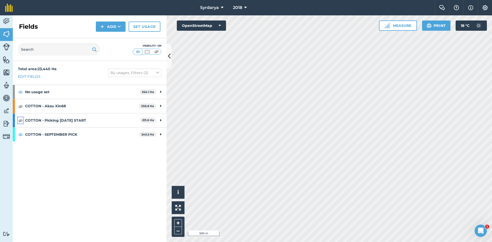
click at [20, 120] on img at bounding box center [20, 120] width 5 height 6
click at [20, 105] on img at bounding box center [20, 106] width 5 height 6
click at [236, 8] on span "2018" at bounding box center [237, 8] width 9 height 6
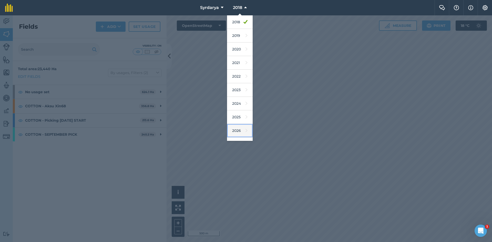
click at [238, 128] on link "2026" at bounding box center [240, 131] width 26 height 14
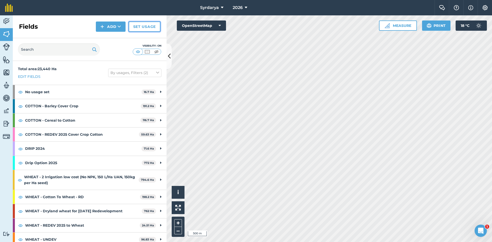
click at [143, 27] on link "Set usage" at bounding box center [145, 27] width 32 height 10
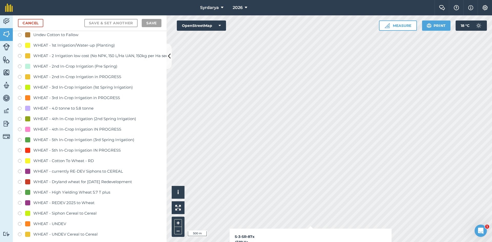
scroll to position [1101, 0]
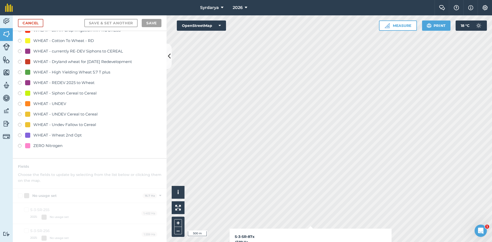
click at [19, 62] on label at bounding box center [21, 62] width 7 height 5
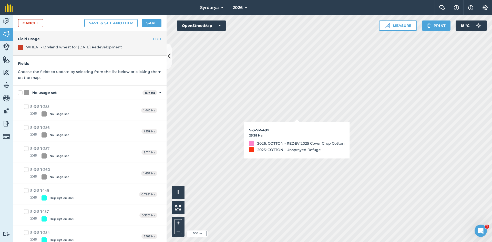
checkbox input "true"
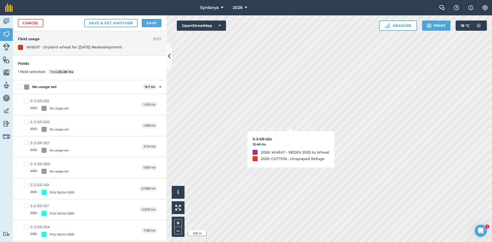
checkbox input "true"
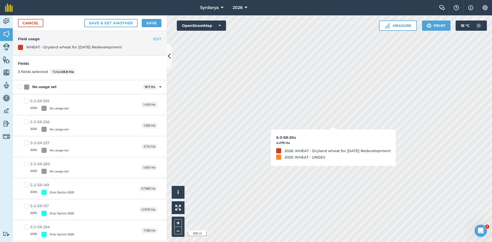
checkbox input "true"
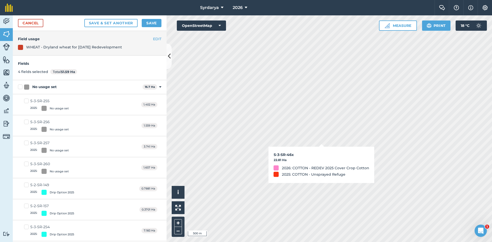
checkbox input "true"
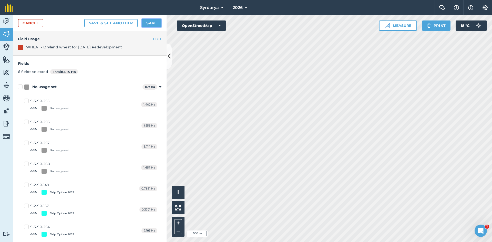
click at [152, 25] on button "Save" at bounding box center [152, 23] width 20 height 8
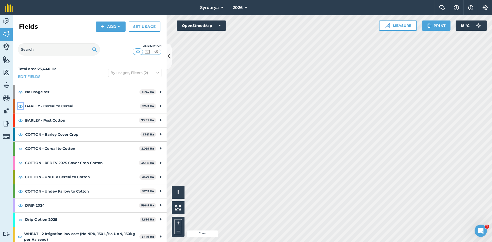
click at [20, 105] on img at bounding box center [20, 106] width 5 height 6
click at [20, 120] on img at bounding box center [20, 120] width 5 height 6
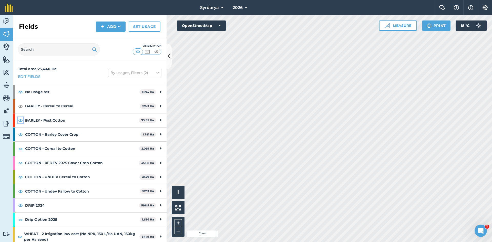
click at [20, 120] on img at bounding box center [20, 120] width 5 height 6
click at [20, 134] on img at bounding box center [20, 134] width 5 height 6
click at [20, 148] on img at bounding box center [20, 149] width 5 height 6
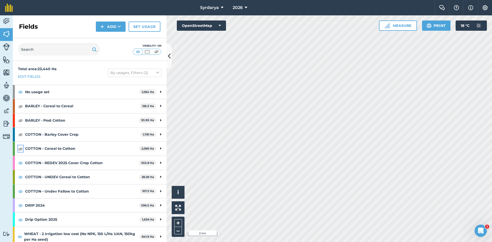
click at [20, 148] on img at bounding box center [20, 149] width 5 height 6
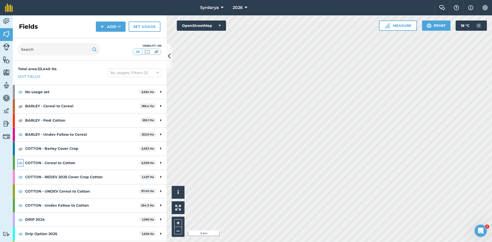
click at [21, 162] on img at bounding box center [20, 163] width 5 height 6
click at [21, 205] on img at bounding box center [20, 205] width 5 height 6
click at [20, 177] on img at bounding box center [20, 177] width 5 height 6
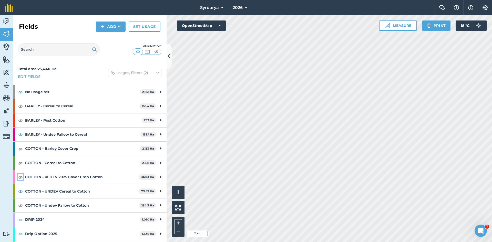
click at [20, 176] on img at bounding box center [20, 177] width 5 height 6
click at [20, 190] on img at bounding box center [20, 191] width 5 height 6
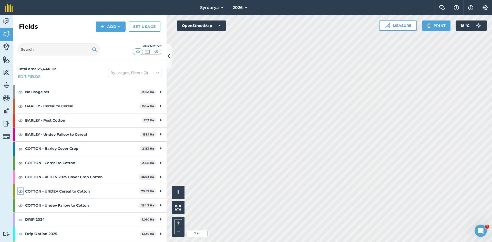
click at [20, 190] on img at bounding box center [20, 191] width 5 height 6
click at [19, 134] on img at bounding box center [20, 134] width 5 height 6
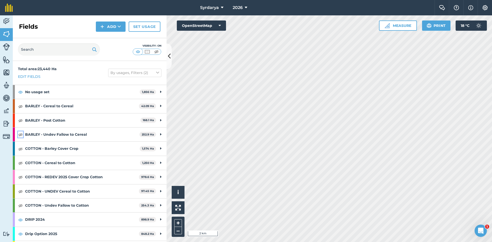
click at [20, 135] on img at bounding box center [20, 134] width 5 height 6
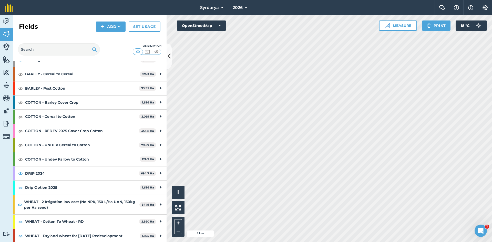
scroll to position [104, 0]
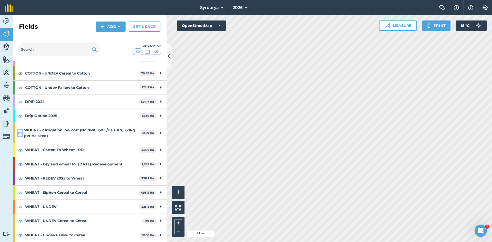
click at [19, 133] on img at bounding box center [20, 133] width 4 height 6
click at [20, 132] on img at bounding box center [20, 133] width 4 height 6
click at [21, 163] on img at bounding box center [20, 164] width 5 height 6
click at [21, 164] on img at bounding box center [20, 164] width 5 height 6
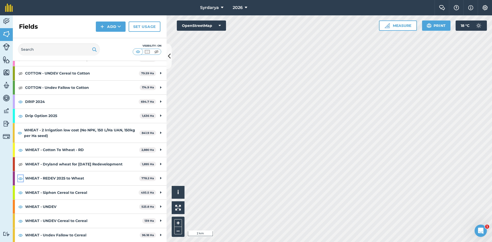
click at [20, 177] on img at bounding box center [20, 178] width 5 height 6
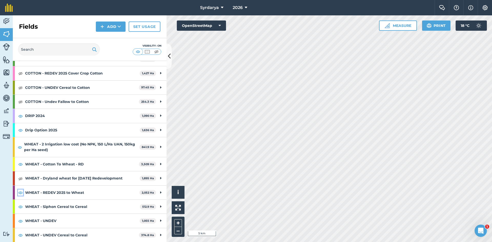
scroll to position [118, 0]
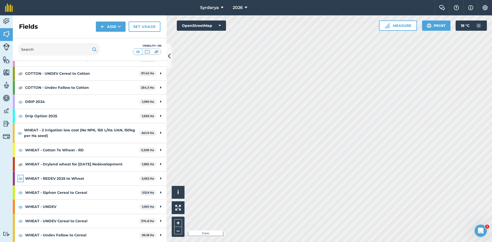
click at [20, 178] on img at bounding box center [20, 178] width 5 height 6
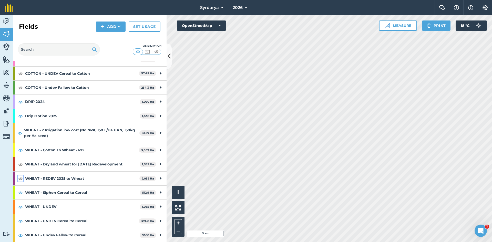
click at [20, 178] on img at bounding box center [20, 178] width 5 height 6
click at [19, 193] on img at bounding box center [20, 192] width 5 height 6
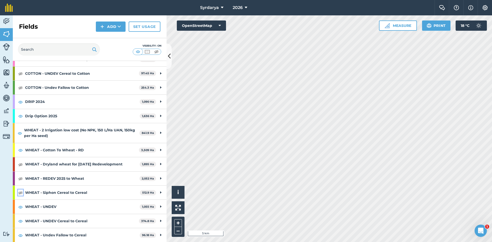
click at [19, 193] on img at bounding box center [20, 192] width 5 height 6
click at [20, 194] on img at bounding box center [20, 192] width 5 height 6
click at [21, 206] on img at bounding box center [20, 207] width 5 height 6
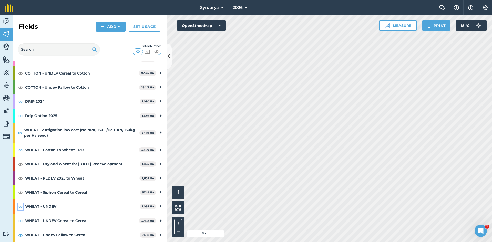
click at [21, 206] on img at bounding box center [20, 207] width 5 height 6
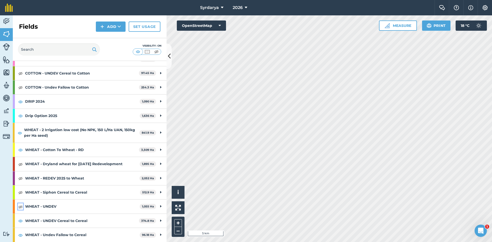
click at [21, 206] on img at bounding box center [20, 207] width 5 height 6
click at [19, 221] on img at bounding box center [20, 221] width 5 height 6
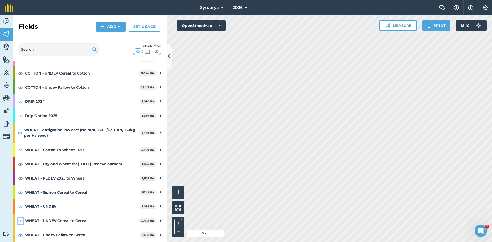
click at [19, 221] on img at bounding box center [20, 221] width 5 height 6
click at [20, 235] on img at bounding box center [20, 235] width 5 height 6
click at [20, 220] on img at bounding box center [20, 221] width 5 height 6
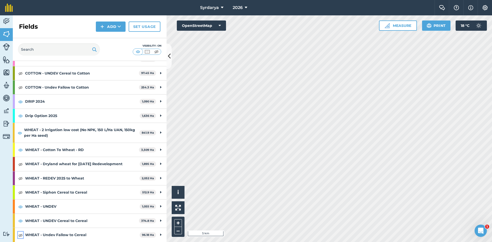
click at [20, 232] on img at bounding box center [20, 235] width 5 height 6
click at [20, 234] on img at bounding box center [20, 235] width 5 height 6
click at [21, 221] on img at bounding box center [20, 221] width 5 height 6
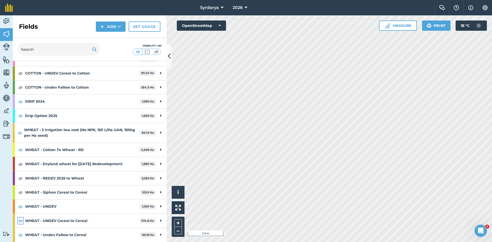
click at [21, 221] on img at bounding box center [20, 221] width 5 height 6
click at [20, 234] on img at bounding box center [20, 235] width 5 height 6
click at [20, 207] on img at bounding box center [20, 207] width 5 height 6
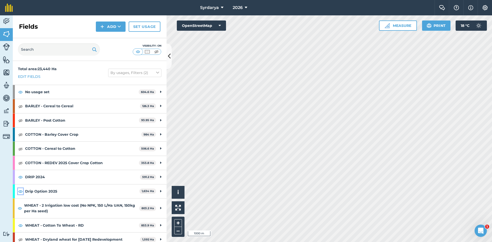
click at [20, 190] on img at bounding box center [20, 191] width 5 height 6
click at [21, 176] on img at bounding box center [20, 177] width 5 height 6
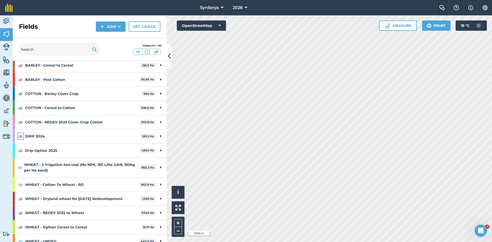
scroll to position [47, 0]
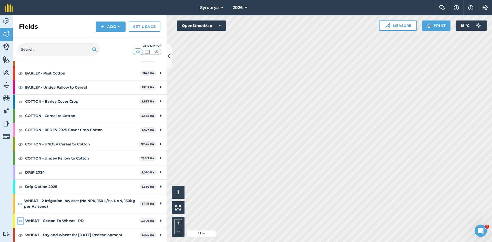
click at [20, 220] on img at bounding box center [20, 221] width 5 height 6
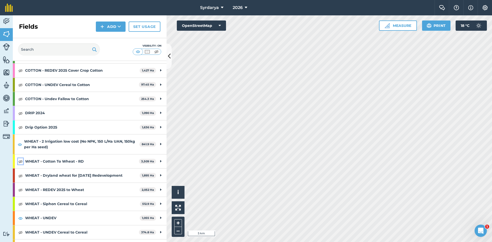
scroll to position [118, 0]
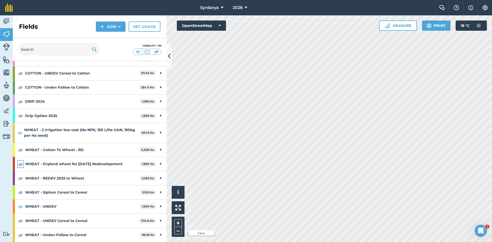
click at [20, 164] on img at bounding box center [20, 164] width 5 height 6
click at [20, 235] on img at bounding box center [20, 235] width 5 height 6
click at [20, 220] on img at bounding box center [20, 221] width 5 height 6
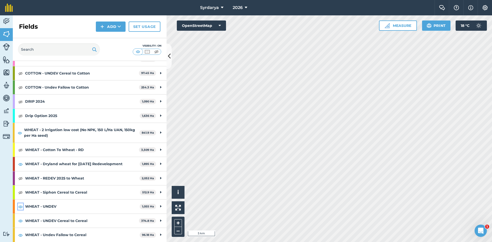
click at [20, 205] on img at bounding box center [20, 207] width 5 height 6
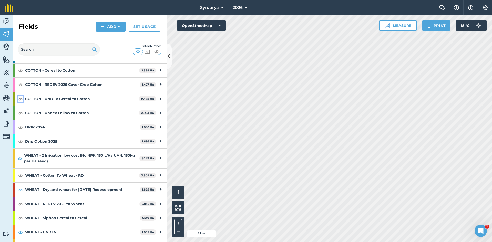
click at [19, 99] on img at bounding box center [20, 99] width 5 height 6
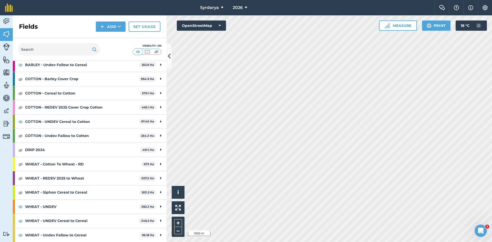
scroll to position [70, 0]
click at [20, 121] on img at bounding box center [20, 122] width 5 height 6
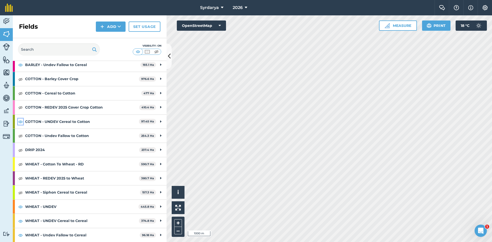
click at [20, 121] on img at bounding box center [20, 122] width 5 height 6
click at [19, 136] on img at bounding box center [20, 136] width 5 height 6
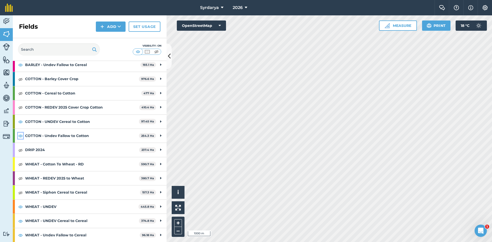
click at [19, 136] on img at bounding box center [20, 136] width 5 height 6
click at [20, 135] on img at bounding box center [20, 136] width 5 height 6
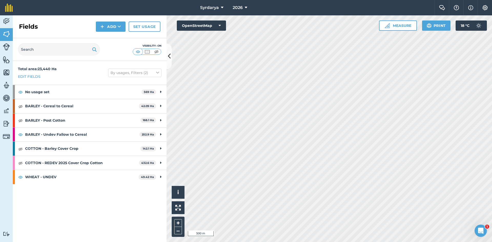
scroll to position [0, 0]
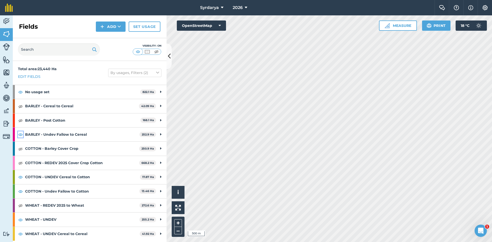
click at [22, 135] on img at bounding box center [20, 134] width 5 height 6
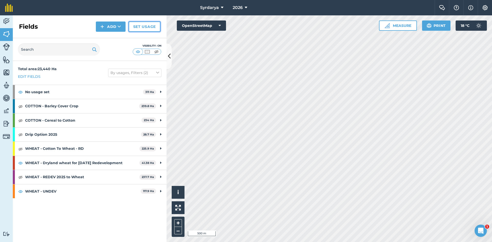
click at [146, 24] on link "Set usage" at bounding box center [145, 27] width 32 height 10
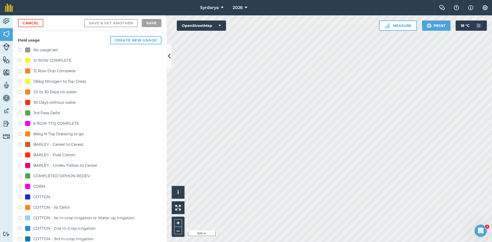
click at [20, 51] on label at bounding box center [21, 50] width 7 height 5
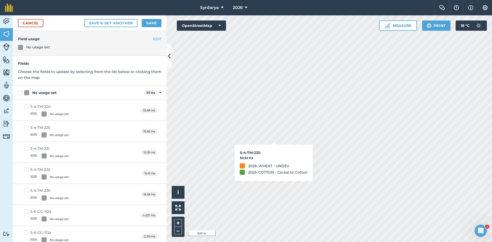
checkbox input "true"
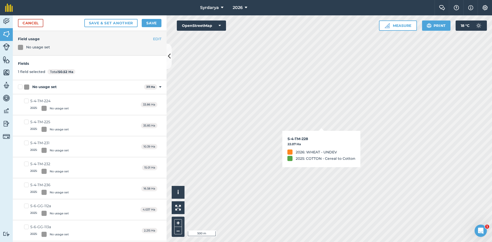
checkbox input "true"
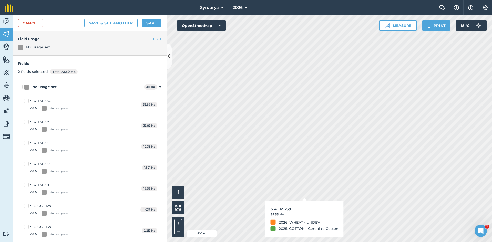
checkbox input "true"
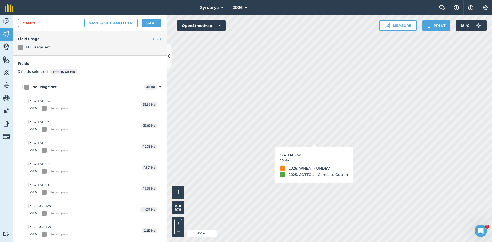
checkbox input "true"
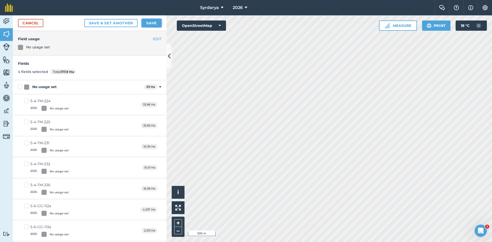
click at [153, 21] on button "Save" at bounding box center [152, 23] width 20 height 8
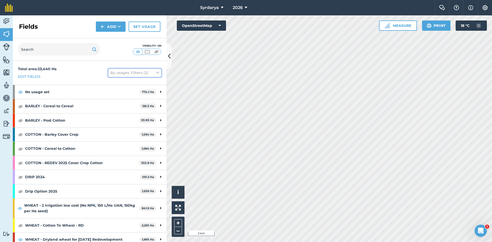
drag, startPoint x: 155, startPoint y: 71, endPoint x: 153, endPoint y: 73, distance: 2.9
click at [156, 72] on icon at bounding box center [157, 73] width 3 height 6
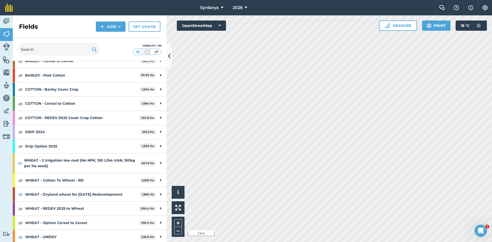
scroll to position [47, 0]
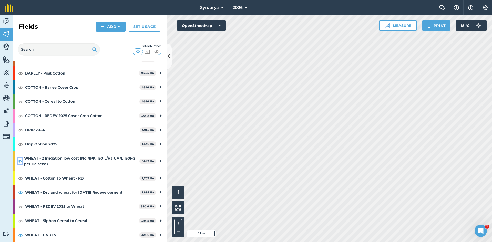
click at [19, 161] on img at bounding box center [20, 161] width 4 height 6
click at [20, 235] on img at bounding box center [20, 235] width 5 height 6
click at [19, 192] on img at bounding box center [20, 192] width 5 height 6
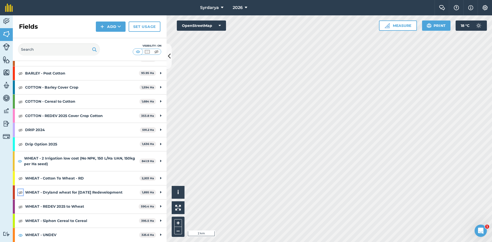
click at [19, 192] on img at bounding box center [20, 192] width 5 height 6
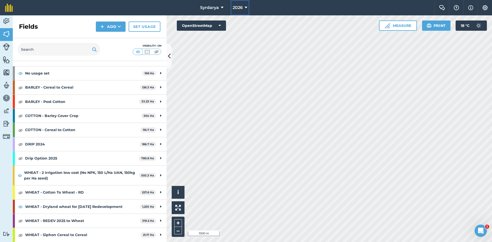
click at [244, 7] on icon at bounding box center [245, 8] width 3 height 6
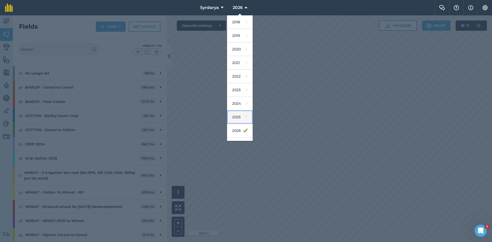
click at [238, 117] on link "2025" at bounding box center [240, 117] width 26 height 14
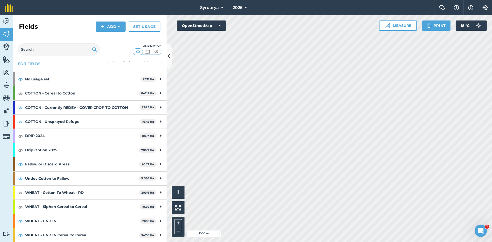
scroll to position [13, 0]
click at [20, 93] on img at bounding box center [20, 93] width 5 height 6
click at [241, 8] on span "2025" at bounding box center [237, 8] width 10 height 6
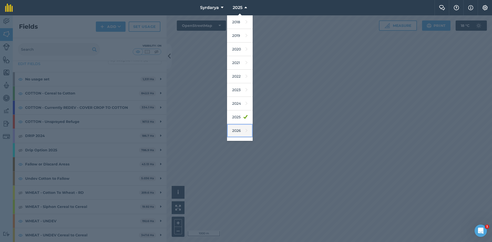
click at [238, 131] on link "2026" at bounding box center [240, 131] width 26 height 14
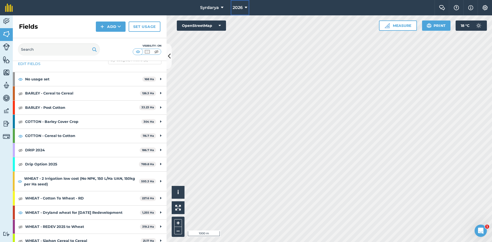
click at [240, 6] on span "2026" at bounding box center [237, 8] width 10 height 6
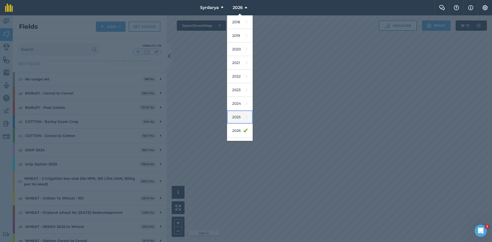
click at [238, 116] on link "2025" at bounding box center [240, 117] width 26 height 14
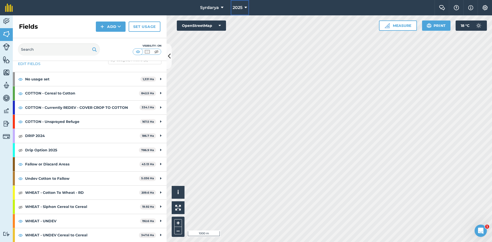
click at [243, 7] on button "2025" at bounding box center [239, 7] width 18 height 15
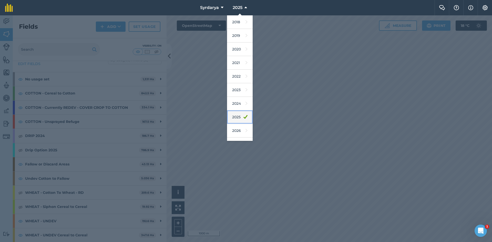
click at [243, 118] on icon at bounding box center [245, 116] width 4 height 7
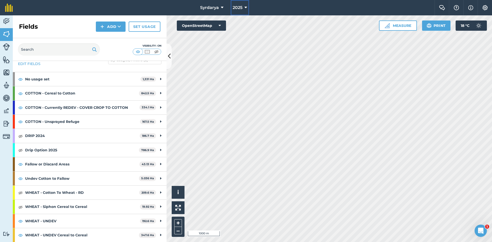
click at [246, 10] on icon at bounding box center [245, 8] width 3 height 6
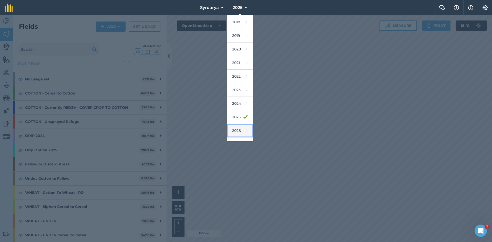
click at [238, 130] on link "2026" at bounding box center [240, 131] width 26 height 14
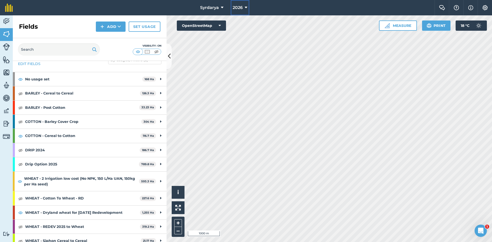
click at [245, 10] on button "2026" at bounding box center [239, 7] width 19 height 15
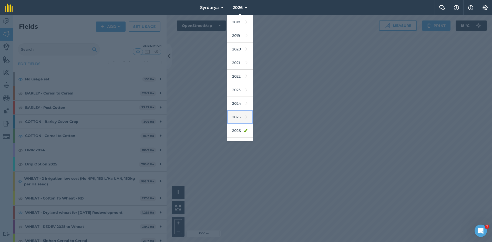
click at [239, 113] on link "2025" at bounding box center [240, 117] width 26 height 14
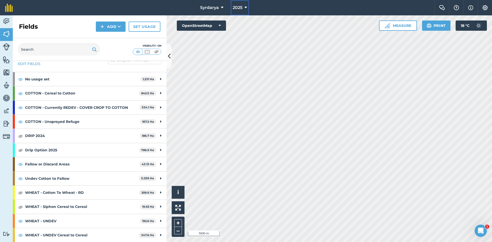
click at [245, 6] on icon at bounding box center [245, 8] width 3 height 6
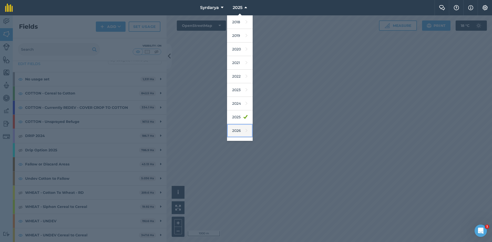
click at [237, 130] on link "2026" at bounding box center [240, 131] width 26 height 14
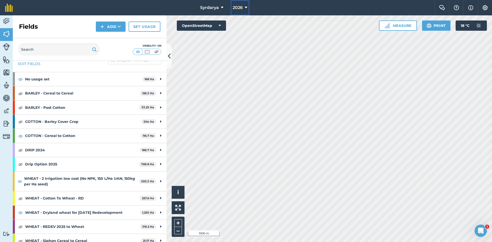
click at [244, 6] on icon at bounding box center [245, 8] width 3 height 6
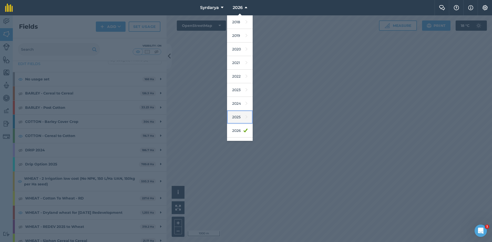
click at [239, 116] on link "2025" at bounding box center [240, 117] width 26 height 14
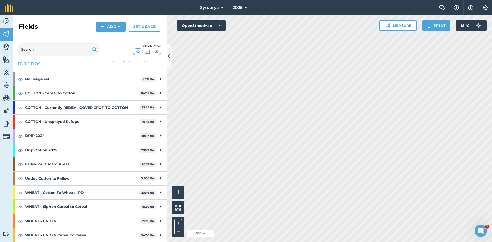
scroll to position [0, 0]
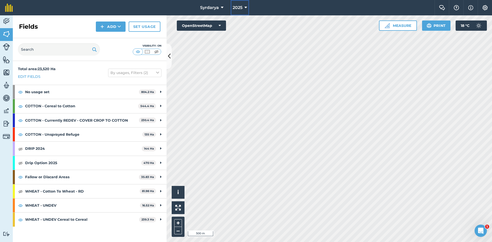
click at [239, 5] on span "2025" at bounding box center [237, 8] width 10 height 6
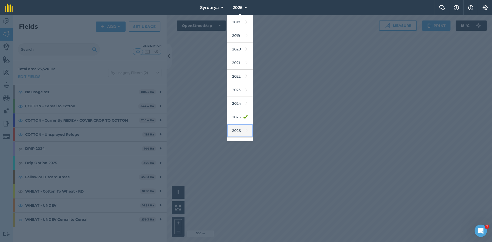
click at [238, 130] on link "2026" at bounding box center [240, 131] width 26 height 14
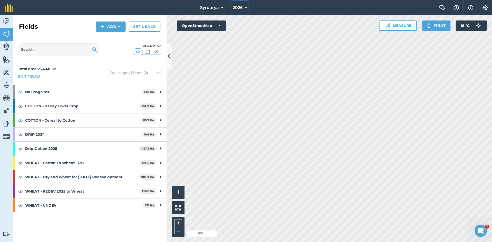
click at [241, 7] on span "2026" at bounding box center [237, 8] width 10 height 6
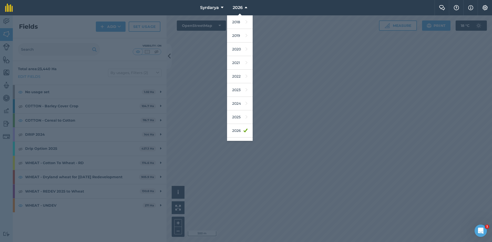
click at [264, 5] on nav "Syrdarya 2026 2018 2019 2020 2021 2022 2023 2024 2025 2026 2027" at bounding box center [226, 7] width 416 height 15
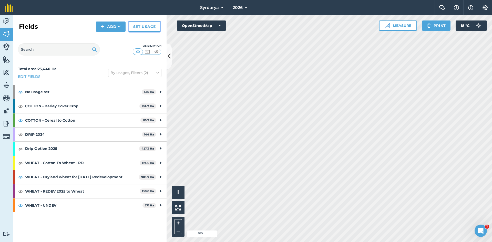
click at [140, 25] on link "Set usage" at bounding box center [145, 27] width 32 height 10
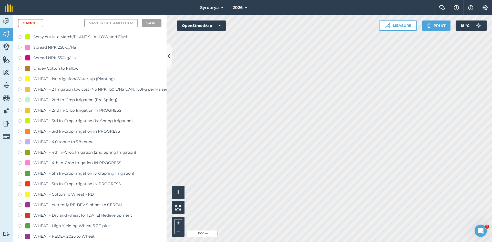
scroll to position [922, 0]
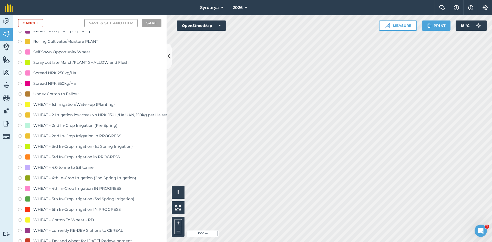
click at [19, 115] on label at bounding box center [21, 115] width 7 height 5
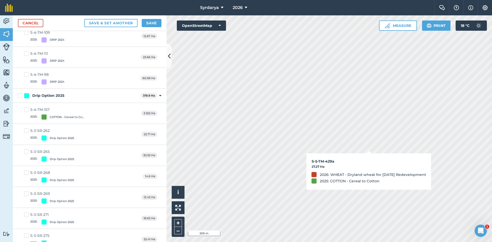
checkbox input "true"
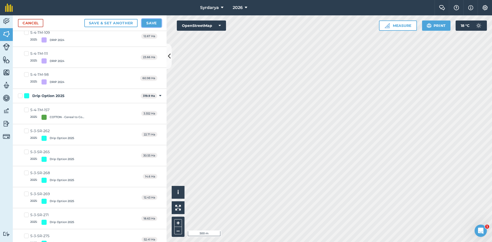
click at [151, 23] on button "Save" at bounding box center [152, 23] width 20 height 8
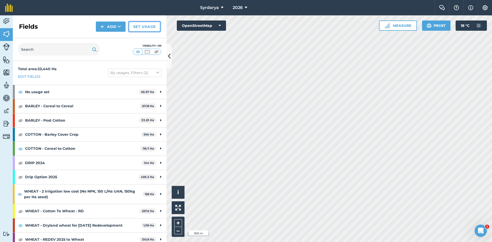
click at [142, 25] on link "Set usage" at bounding box center [145, 27] width 32 height 10
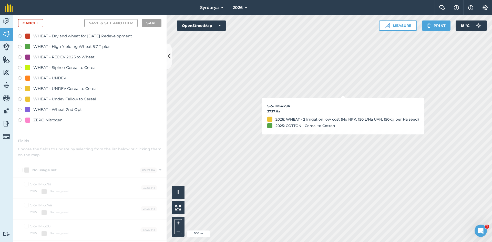
scroll to position [973, 0]
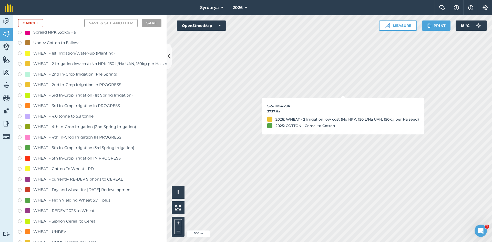
click at [19, 64] on label at bounding box center [21, 64] width 7 height 5
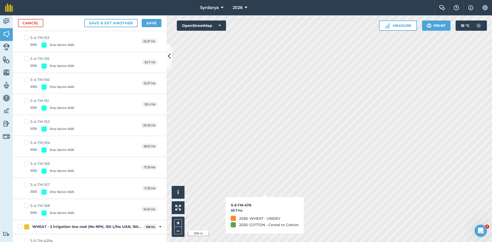
checkbox input "true"
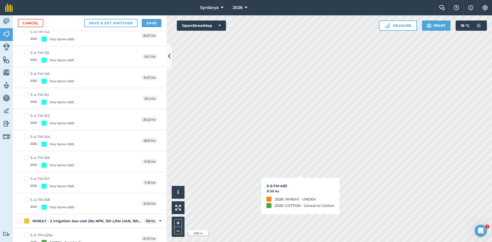
scroll to position [967, 0]
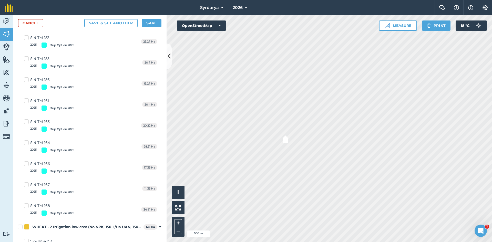
checkbox input "true"
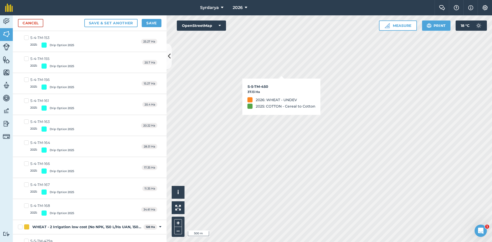
checkbox input "true"
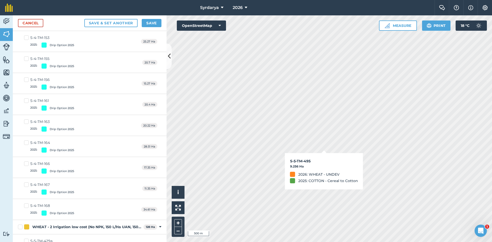
checkbox input "true"
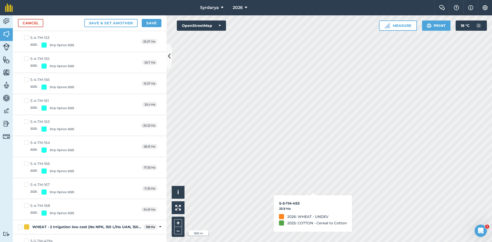
checkbox input "true"
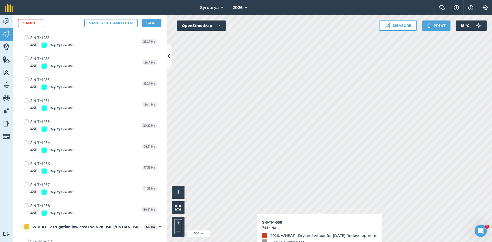
checkbox input "true"
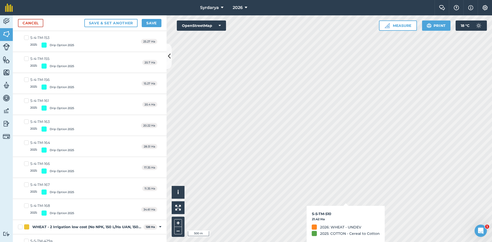
checkbox input "true"
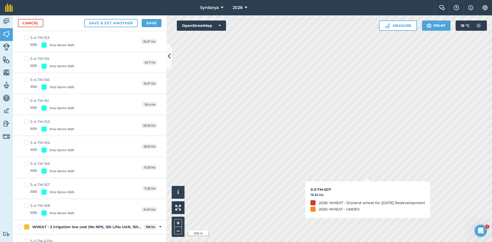
checkbox input "true"
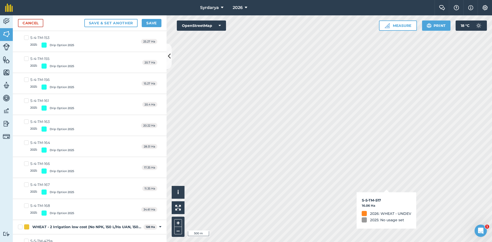
checkbox input "true"
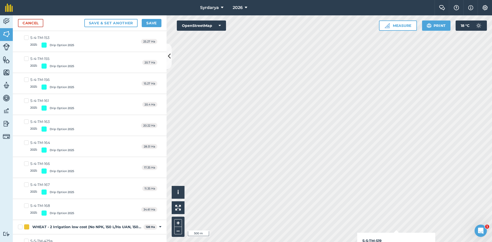
checkbox input "true"
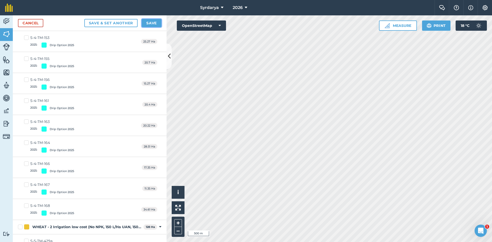
click at [146, 21] on button "Save" at bounding box center [152, 23] width 20 height 8
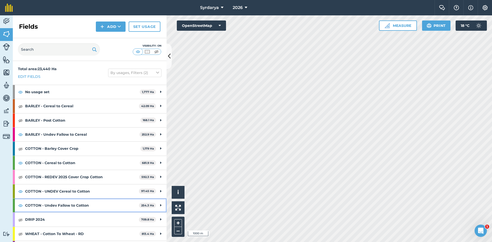
click at [18, 205] on div "COTTON - Undev Fallow to Cotton 254.3 Ha" at bounding box center [90, 205] width 154 height 14
click at [21, 205] on img at bounding box center [20, 205] width 5 height 6
click at [36, 204] on strong "COTTON - Undev Fallow to Cotton" at bounding box center [81, 205] width 113 height 14
click at [20, 206] on img at bounding box center [20, 205] width 5 height 6
click at [20, 205] on img at bounding box center [20, 205] width 5 height 6
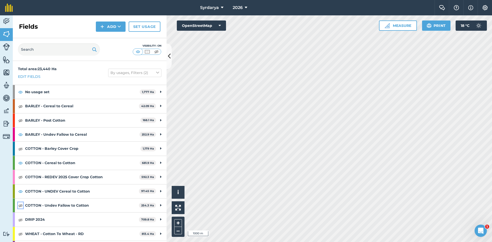
click at [20, 205] on img at bounding box center [20, 205] width 5 height 6
click at [20, 163] on img at bounding box center [20, 163] width 5 height 6
click at [20, 205] on img at bounding box center [20, 205] width 5 height 6
click at [21, 190] on img at bounding box center [20, 191] width 5 height 6
